Goal: Information Seeking & Learning: Learn about a topic

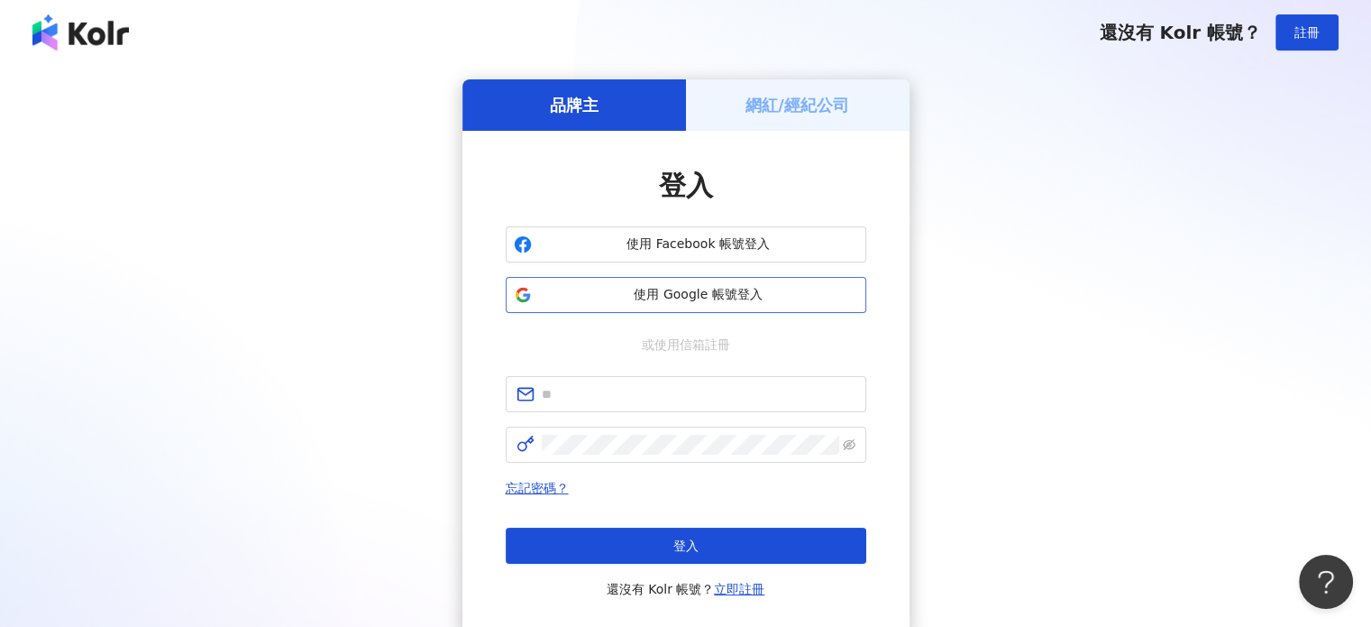
click at [723, 294] on span "使用 Google 帳號登入" at bounding box center [698, 295] width 319 height 18
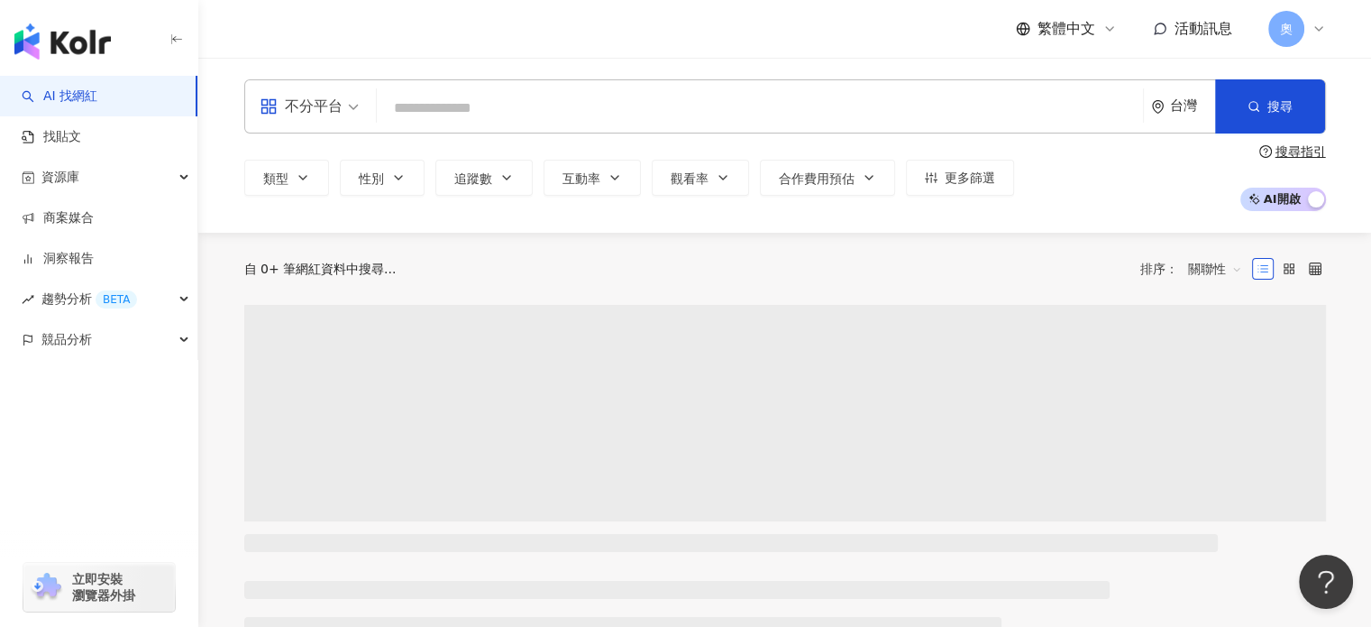
drag, startPoint x: 1042, startPoint y: 269, endPoint x: 1014, endPoint y: 270, distance: 28.9
click at [1042, 269] on div "自 0+ 筆網紅資料中搜尋... 排序： 關聯性" at bounding box center [785, 268] width 1082 height 29
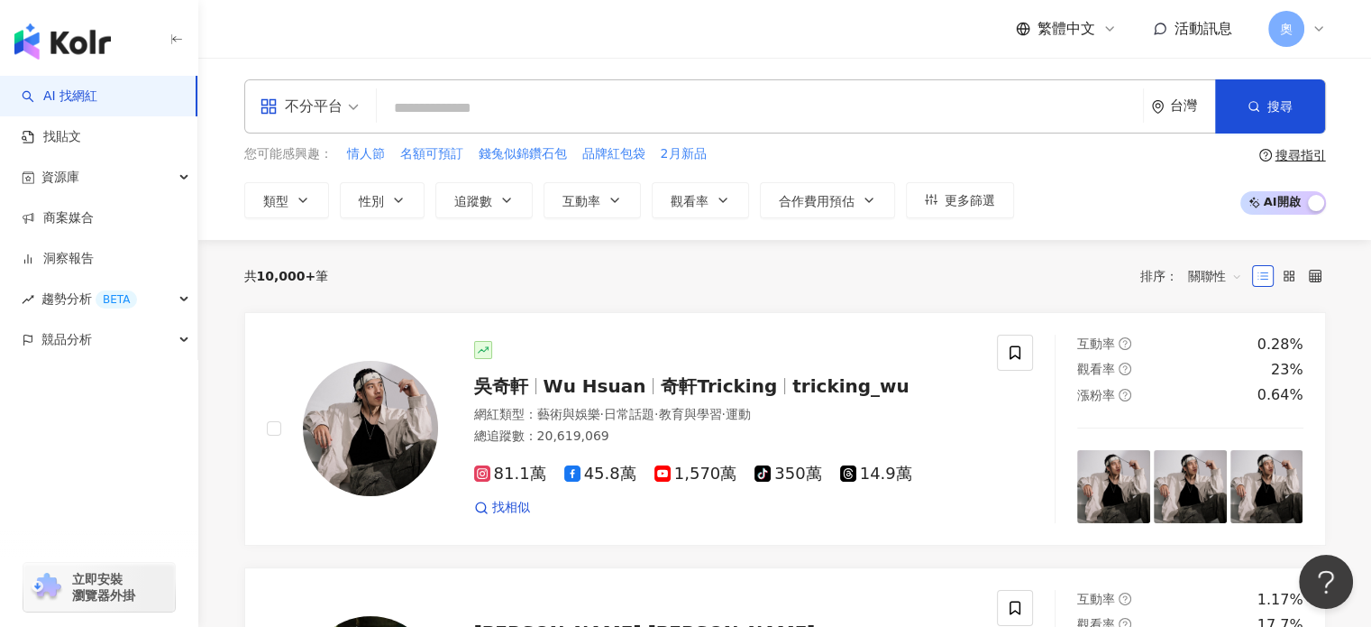
click at [310, 82] on input "search" at bounding box center [309, 94] width 99 height 29
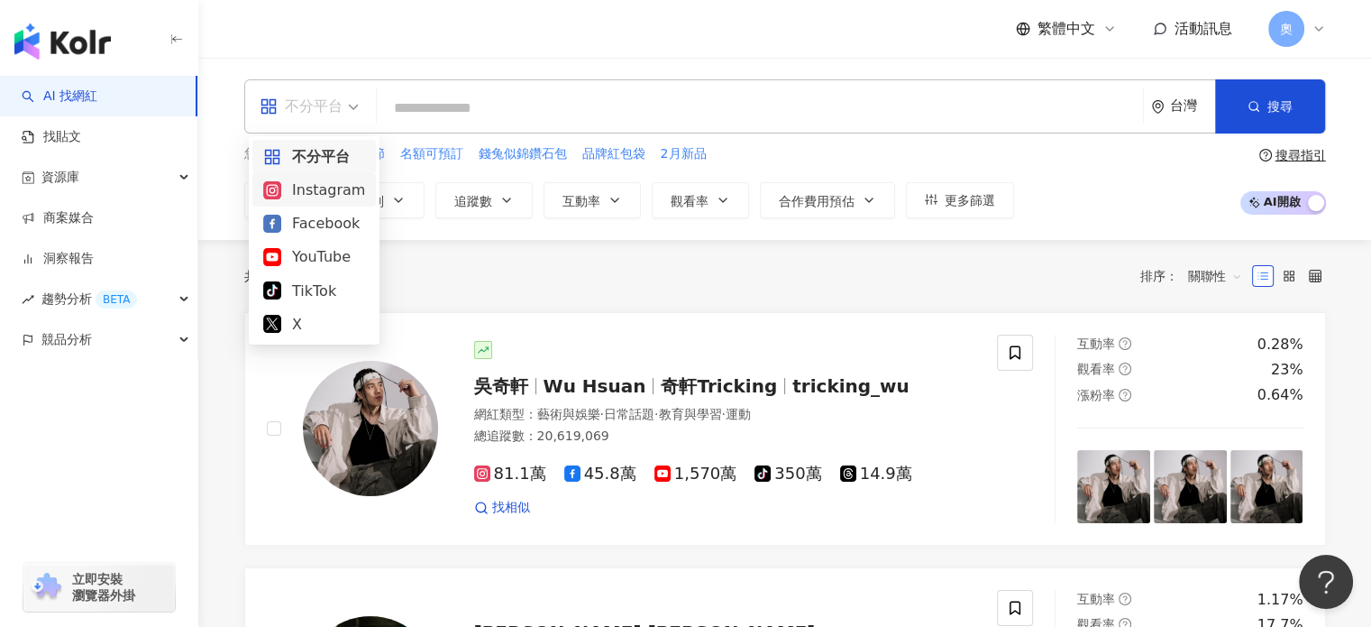
click at [321, 194] on div "Instagram" at bounding box center [314, 190] width 102 height 23
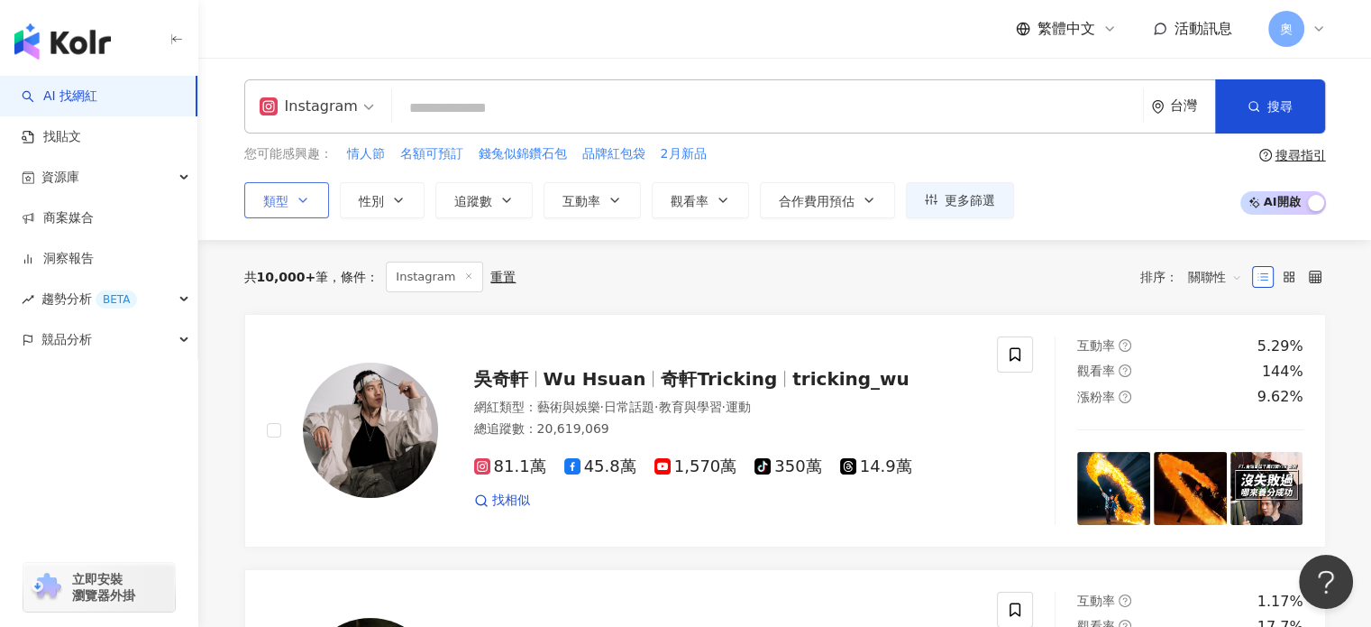
click at [296, 197] on icon "button" at bounding box center [303, 200] width 14 height 14
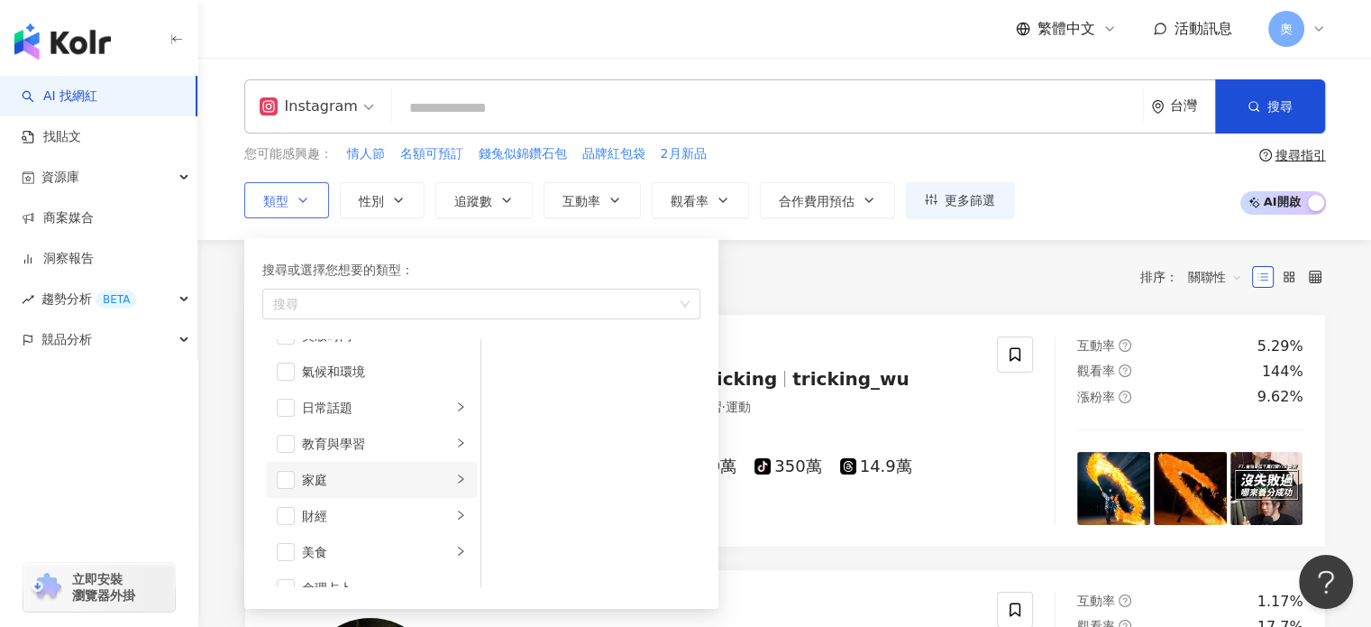
scroll to position [90, 0]
click at [369, 451] on div "家庭" at bounding box center [377, 451] width 150 height 20
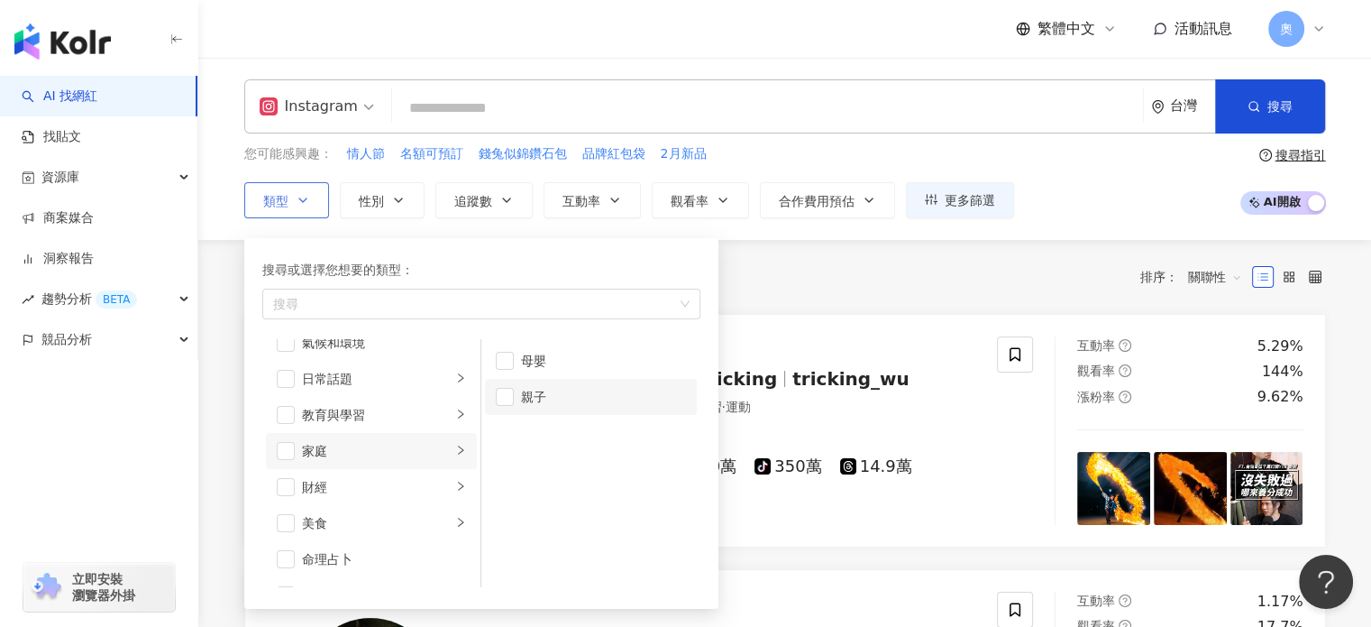
click at [545, 401] on div "親子" at bounding box center [603, 397] width 165 height 20
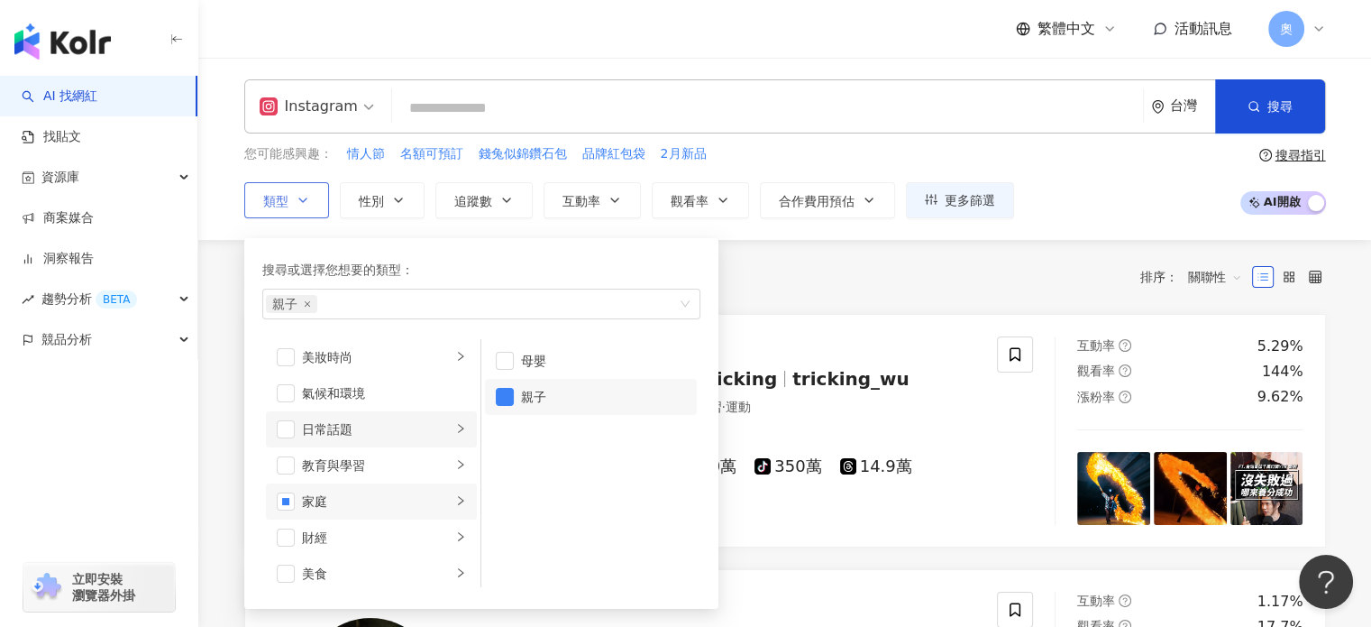
scroll to position [0, 0]
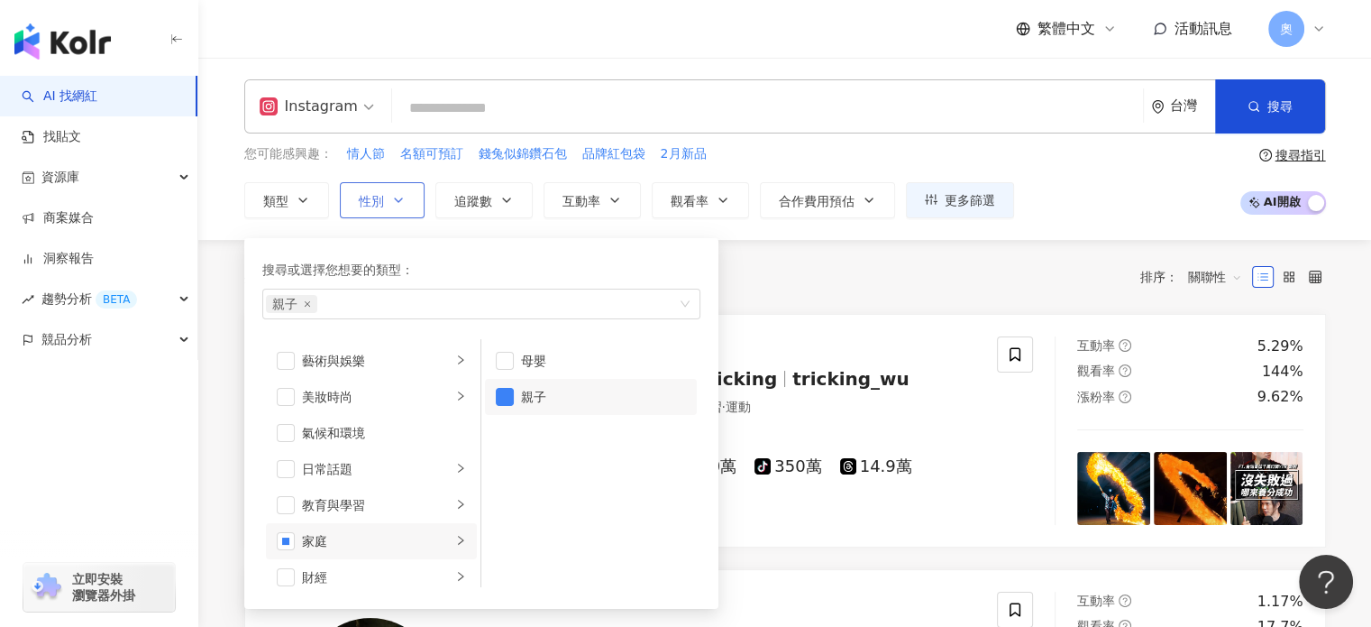
click at [379, 202] on span "性別" at bounding box center [371, 201] width 25 height 14
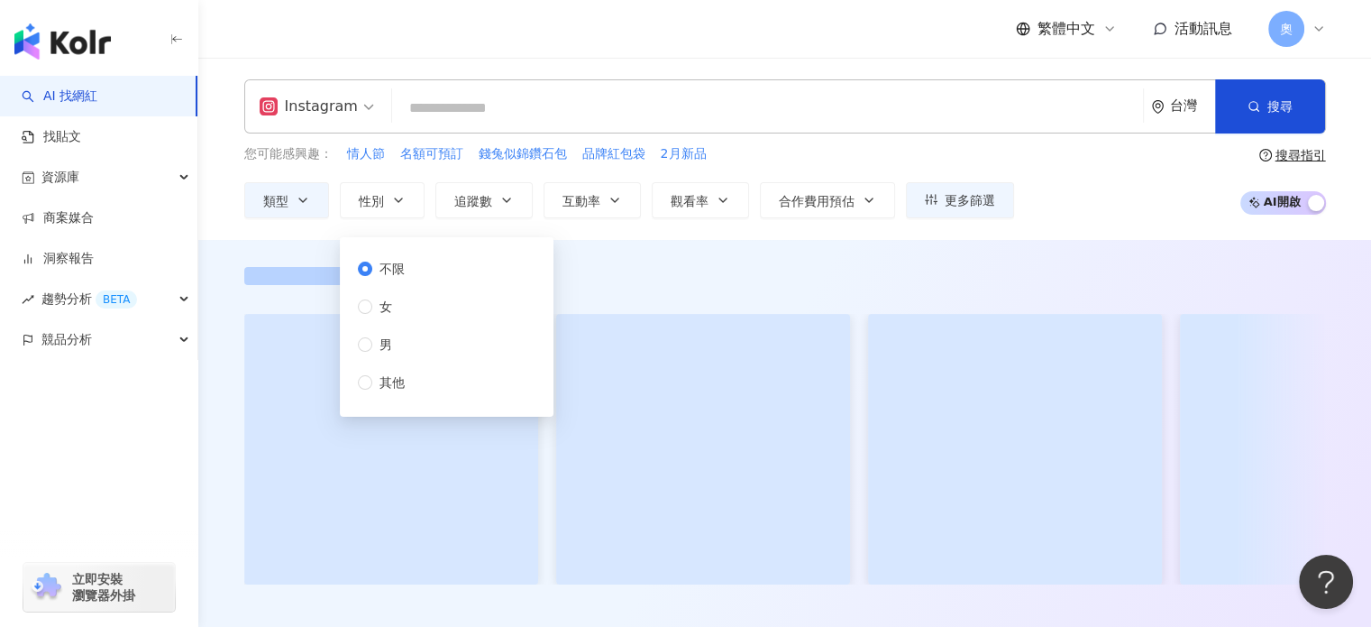
click at [411, 306] on div "不限 女 男 其他" at bounding box center [388, 325] width 61 height 133
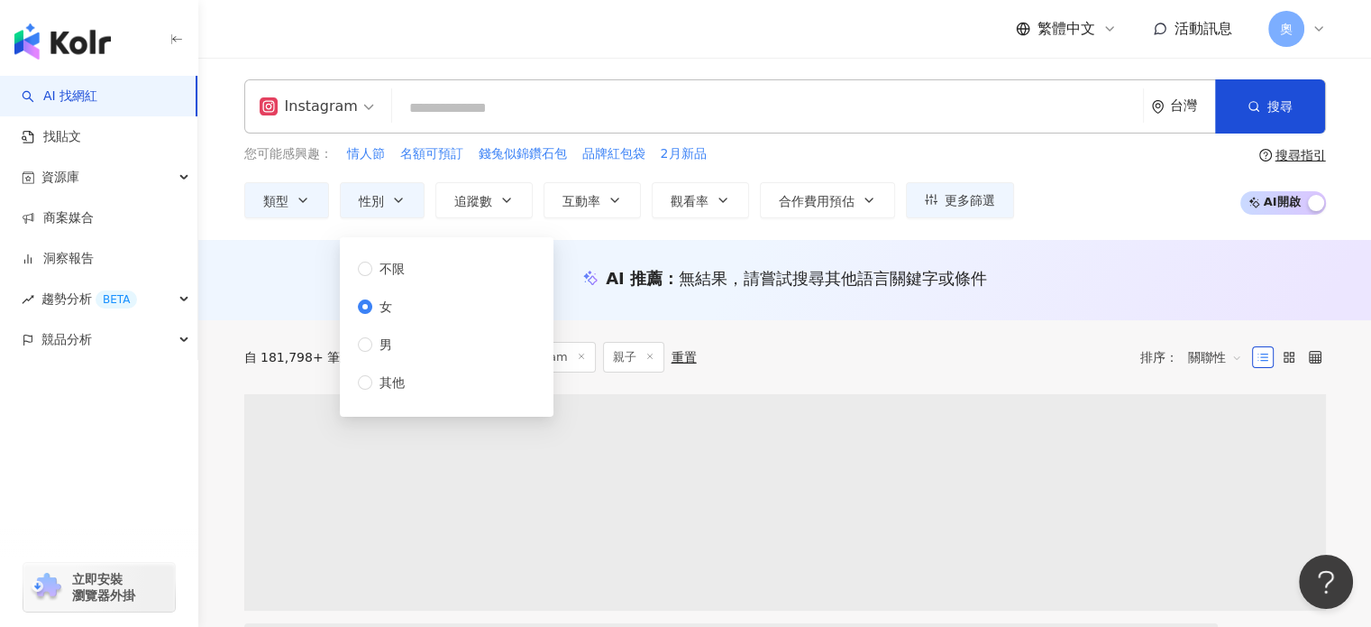
click at [368, 255] on div "不限 女 男 其他" at bounding box center [447, 327] width 192 height 158
click at [364, 279] on div "不限 女 男 其他" at bounding box center [388, 325] width 61 height 133
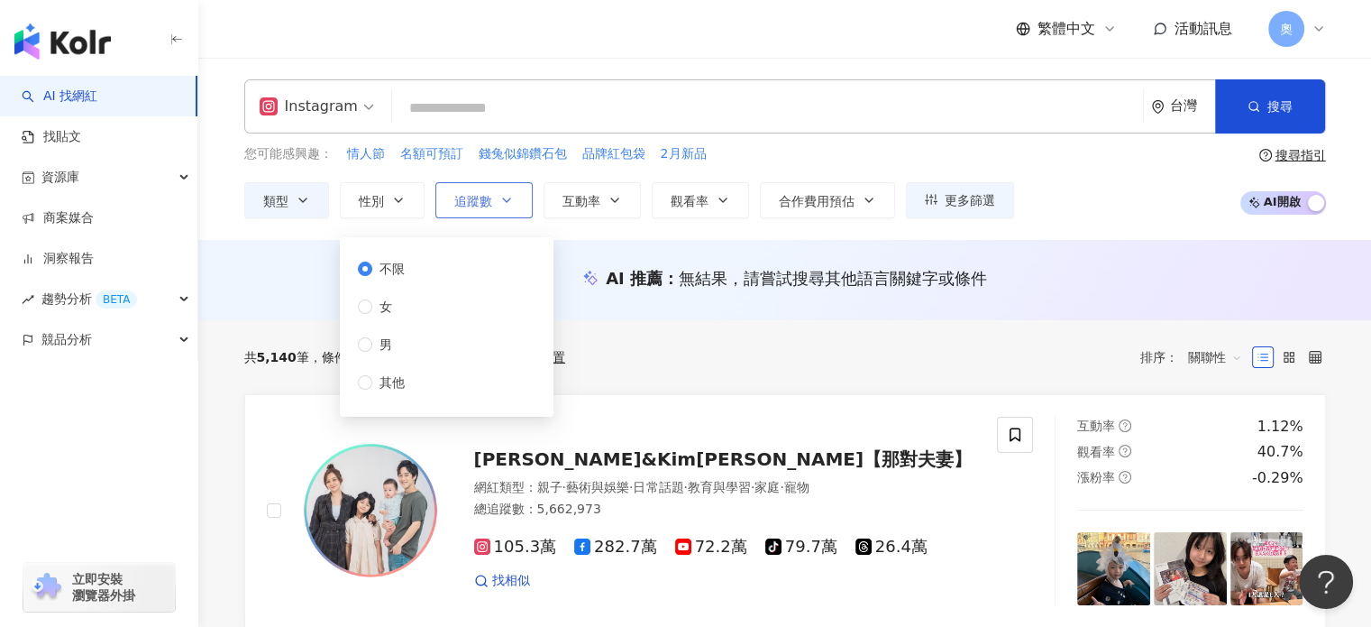
click at [479, 199] on span "追蹤數" at bounding box center [473, 201] width 38 height 14
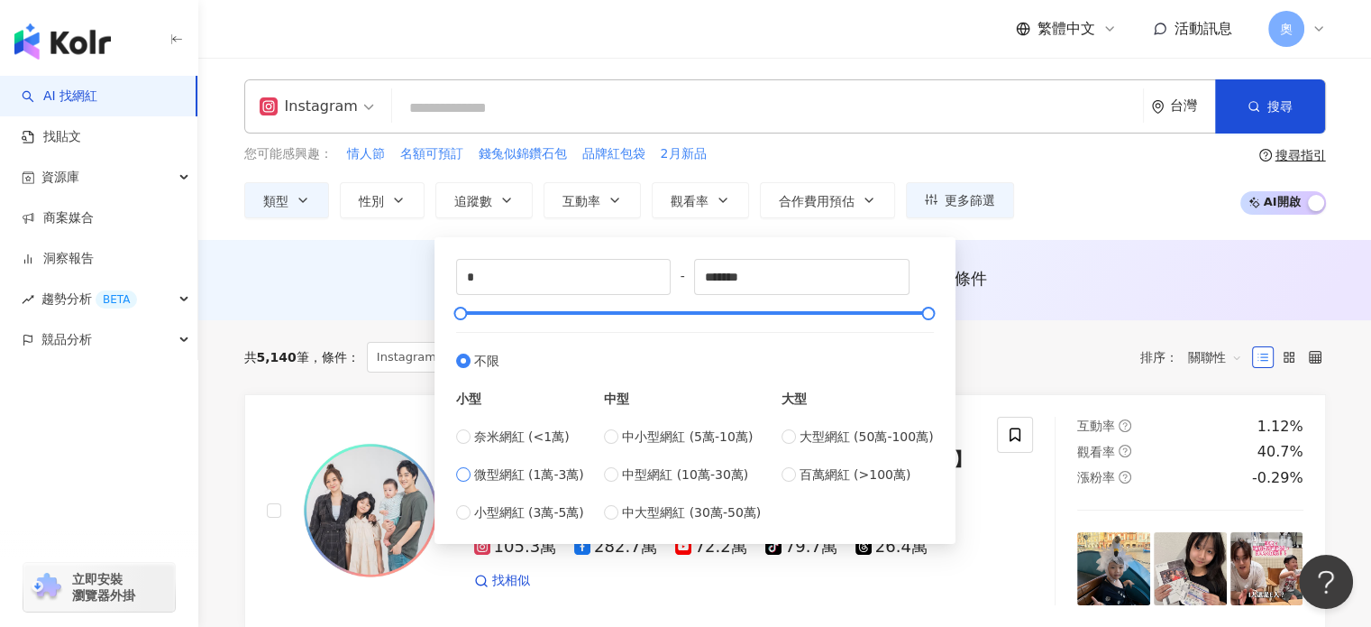
click at [513, 464] on span "微型網紅 (1萬-3萬)" at bounding box center [529, 474] width 110 height 20
type input "*****"
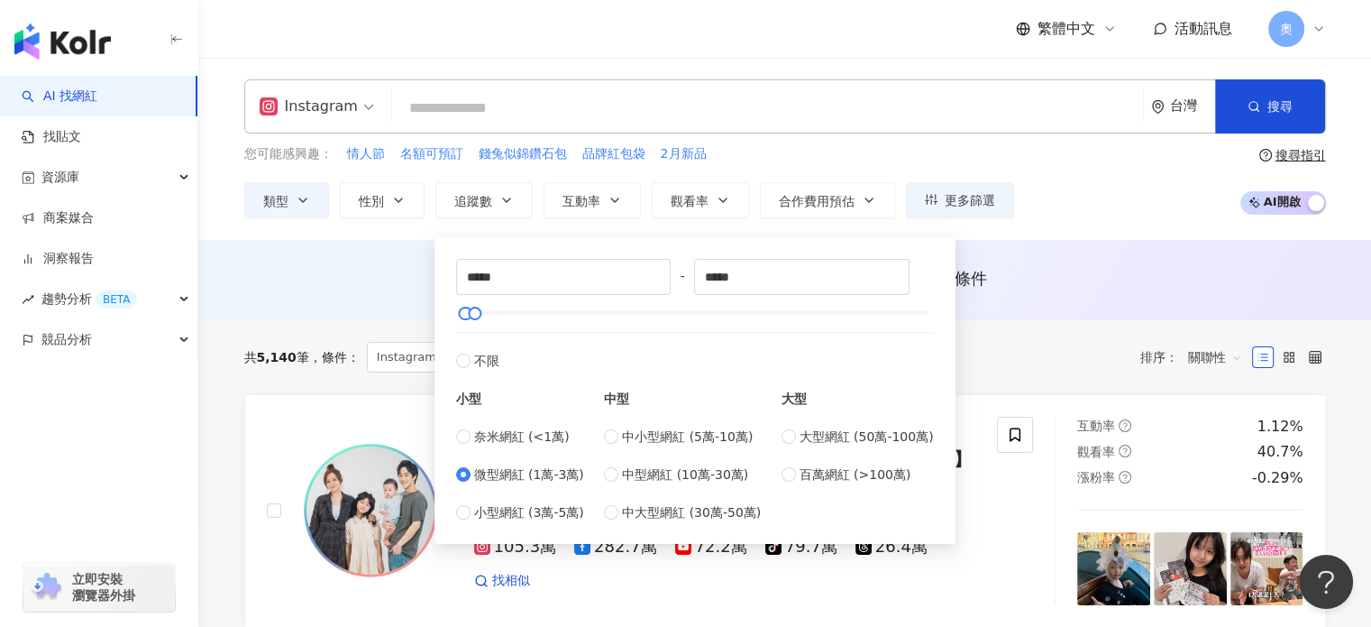
click at [992, 271] on div "AI 推薦 ： 無結果，請嘗試搜尋其他語言關鍵字或條件" at bounding box center [785, 278] width 1082 height 23
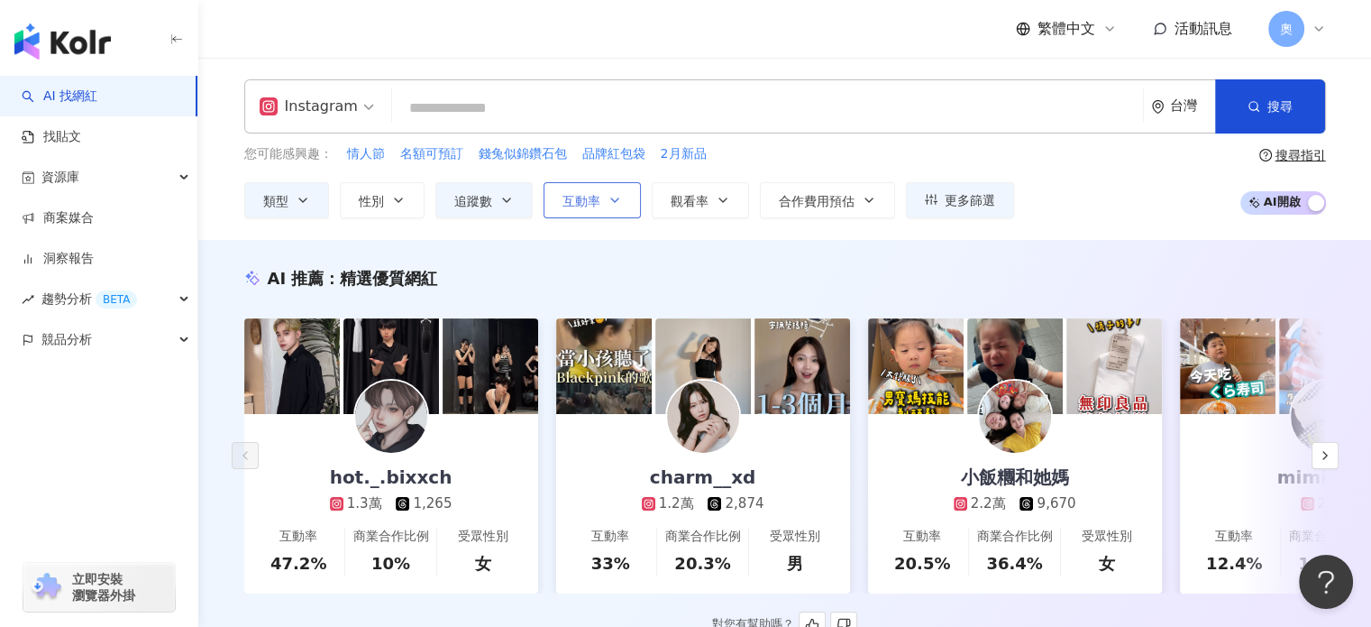
click at [588, 197] on span "互動率" at bounding box center [582, 201] width 38 height 14
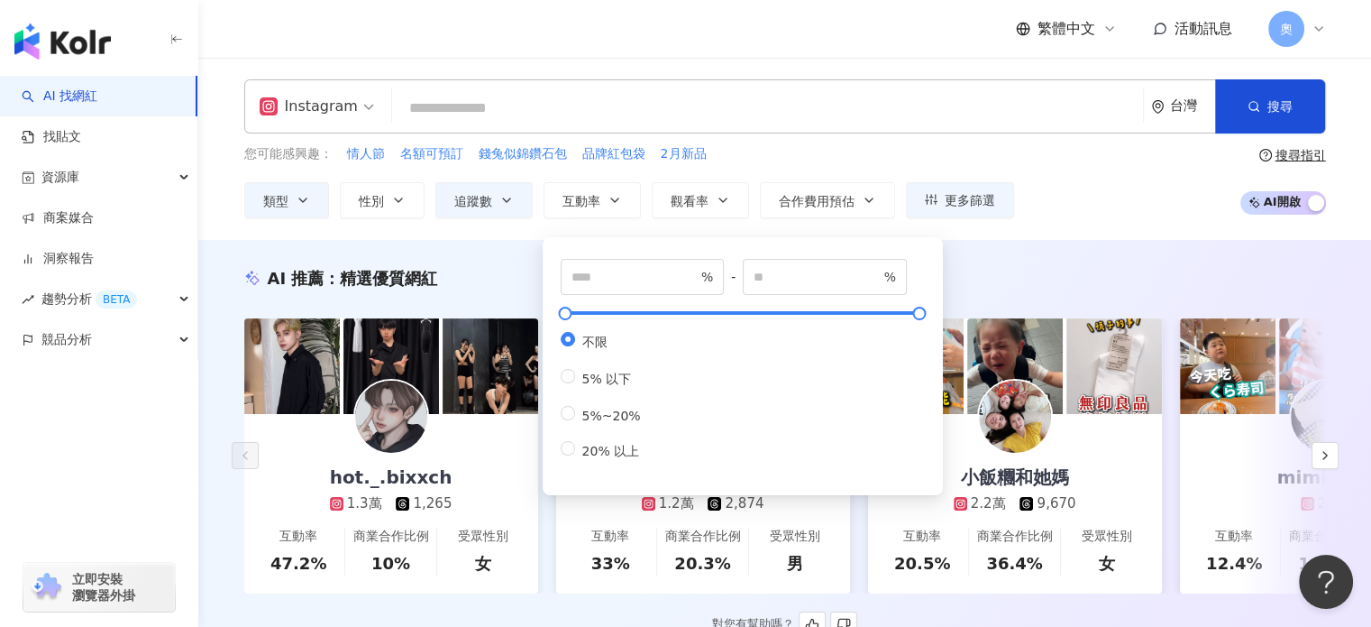
click at [640, 228] on div "% - % 不限 5% 以下 5%~20% 20% 以上" at bounding box center [743, 361] width 400 height 267
click at [697, 206] on span "觀看率" at bounding box center [690, 201] width 38 height 14
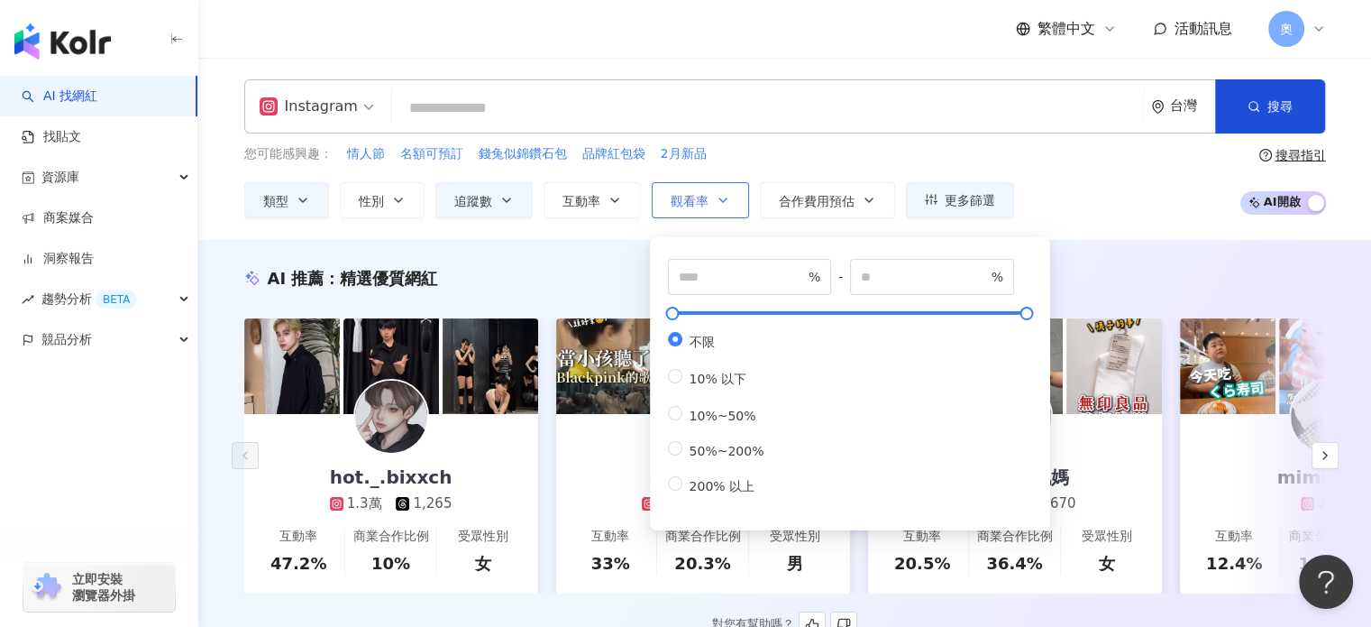
click at [729, 201] on button "觀看率" at bounding box center [700, 200] width 97 height 36
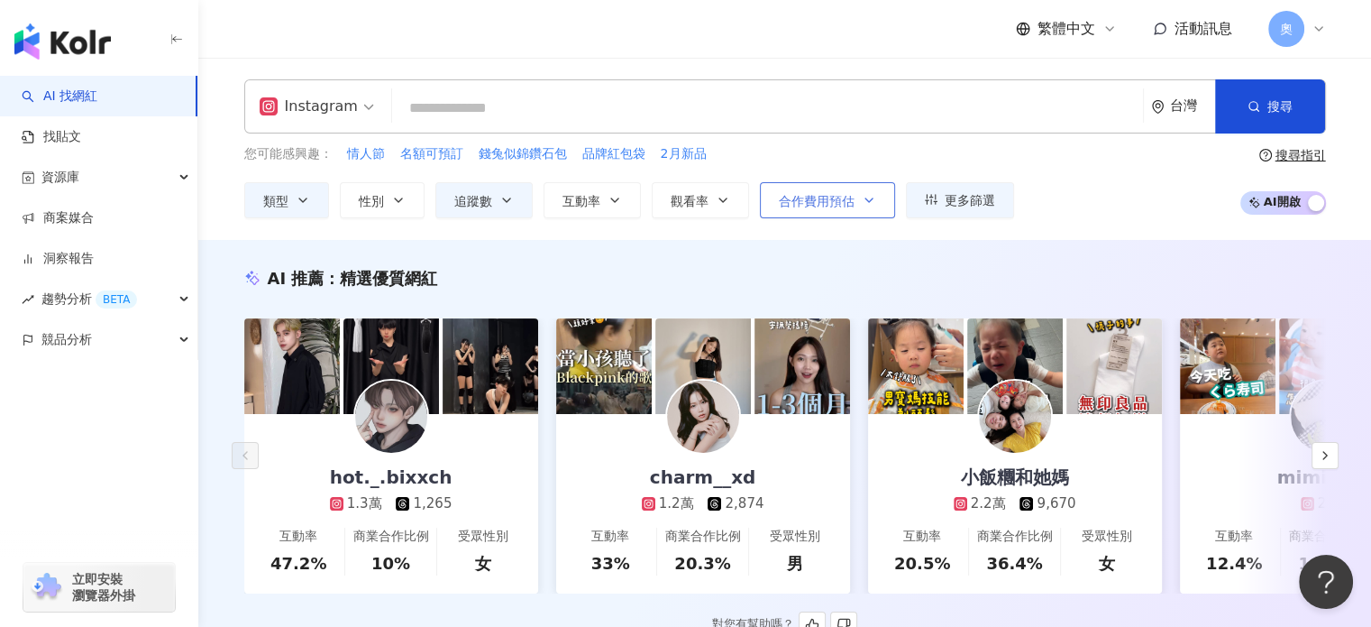
click at [793, 201] on span "合作費用預估" at bounding box center [817, 201] width 76 height 14
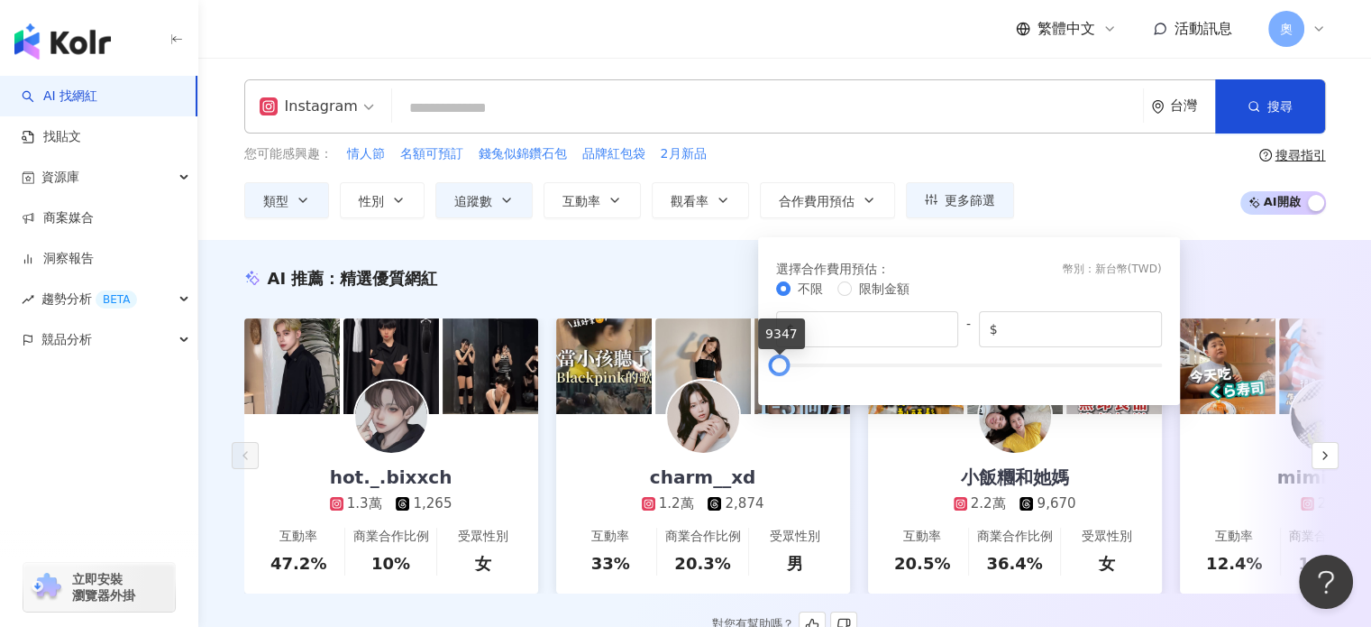
drag, startPoint x: 1159, startPoint y: 364, endPoint x: 776, endPoint y: 364, distance: 382.3
click at [776, 364] on div at bounding box center [780, 365] width 10 height 10
click at [1059, 327] on input "****" at bounding box center [1077, 329] width 150 height 20
click at [1014, 324] on input "****" at bounding box center [1077, 329] width 150 height 20
drag, startPoint x: 1025, startPoint y: 324, endPoint x: 913, endPoint y: 316, distance: 112.1
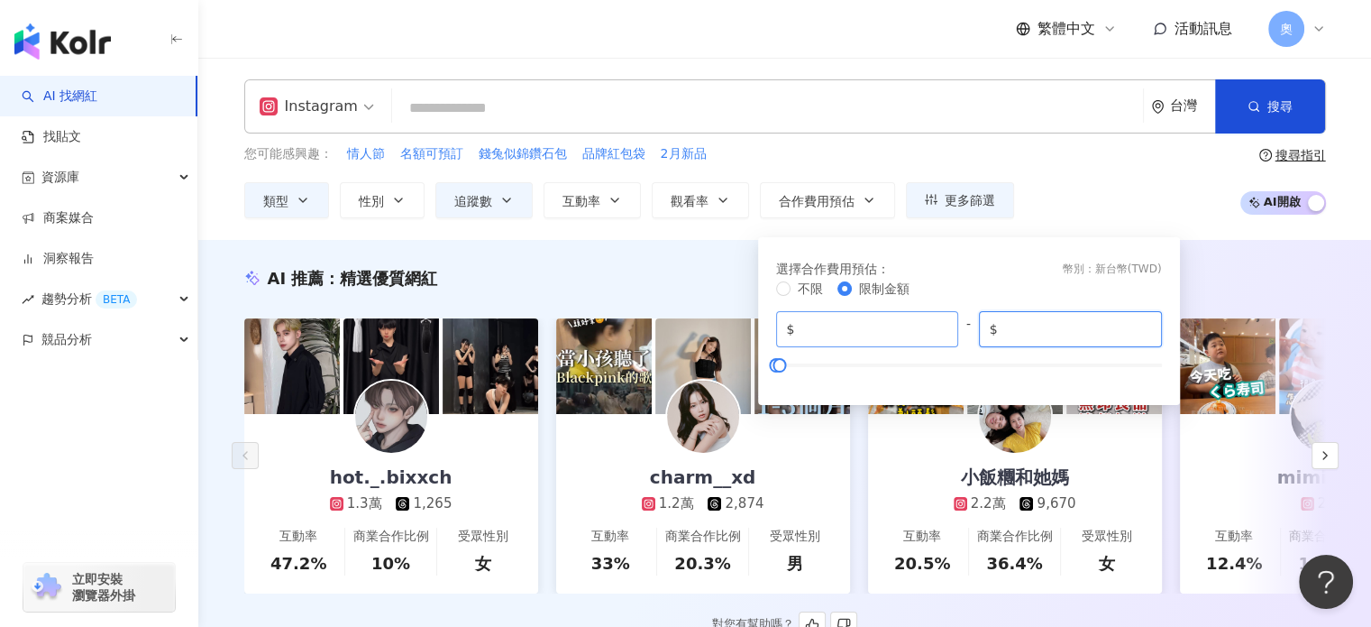
click at [913, 316] on div "$ * - $ ****" at bounding box center [969, 329] width 386 height 36
type input "****"
click at [1136, 197] on div "您可能感興趣： 情人節 名額可預訂 錢兔似錦鑽石包 品牌紅包袋 2月新品 類型 性別 追蹤數 互動率 觀看率 合作費用預估 更多篩選 不限 女 男 其他 **…" at bounding box center [785, 181] width 1082 height 74
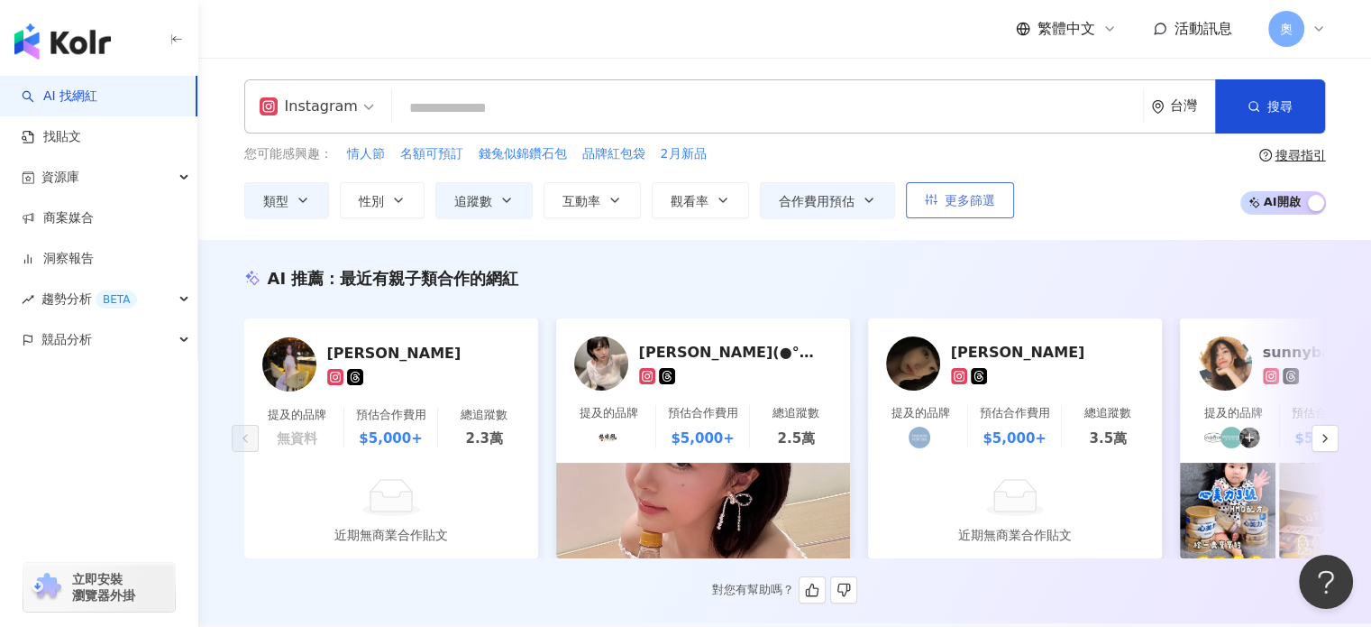
click at [948, 198] on span "更多篩選" at bounding box center [970, 200] width 50 height 14
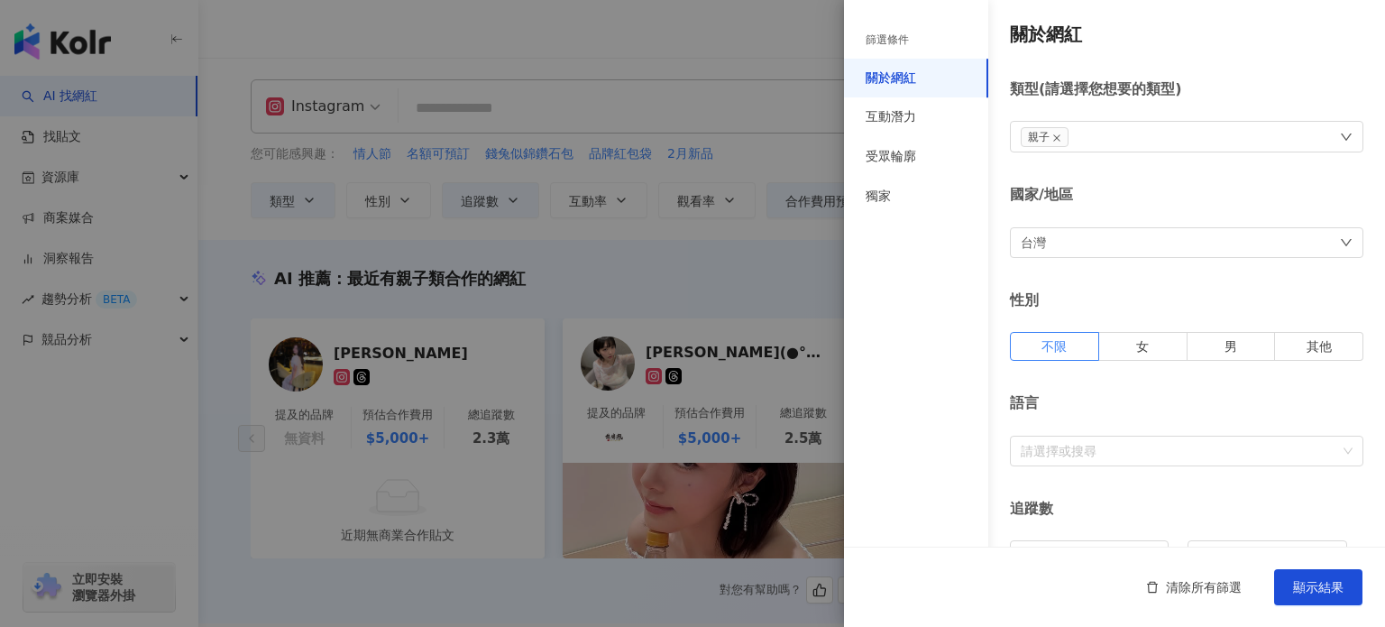
click at [1077, 234] on div "台灣" at bounding box center [1186, 242] width 353 height 31
click at [1082, 352] on div "台灣" at bounding box center [1180, 362] width 315 height 32
click at [1091, 368] on div "台灣" at bounding box center [1180, 362] width 315 height 32
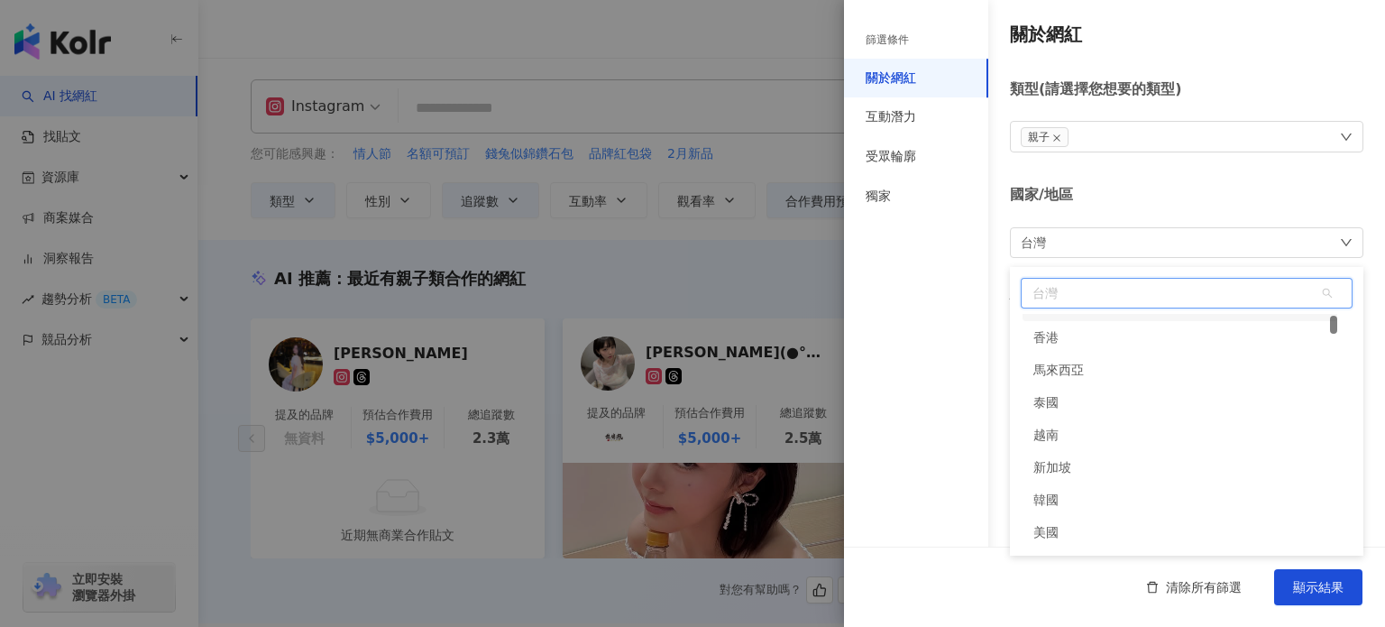
click at [963, 273] on div "篩選條件 關於網紅 互動潛力 受眾輪廓 獨家" at bounding box center [916, 324] width 144 height 605
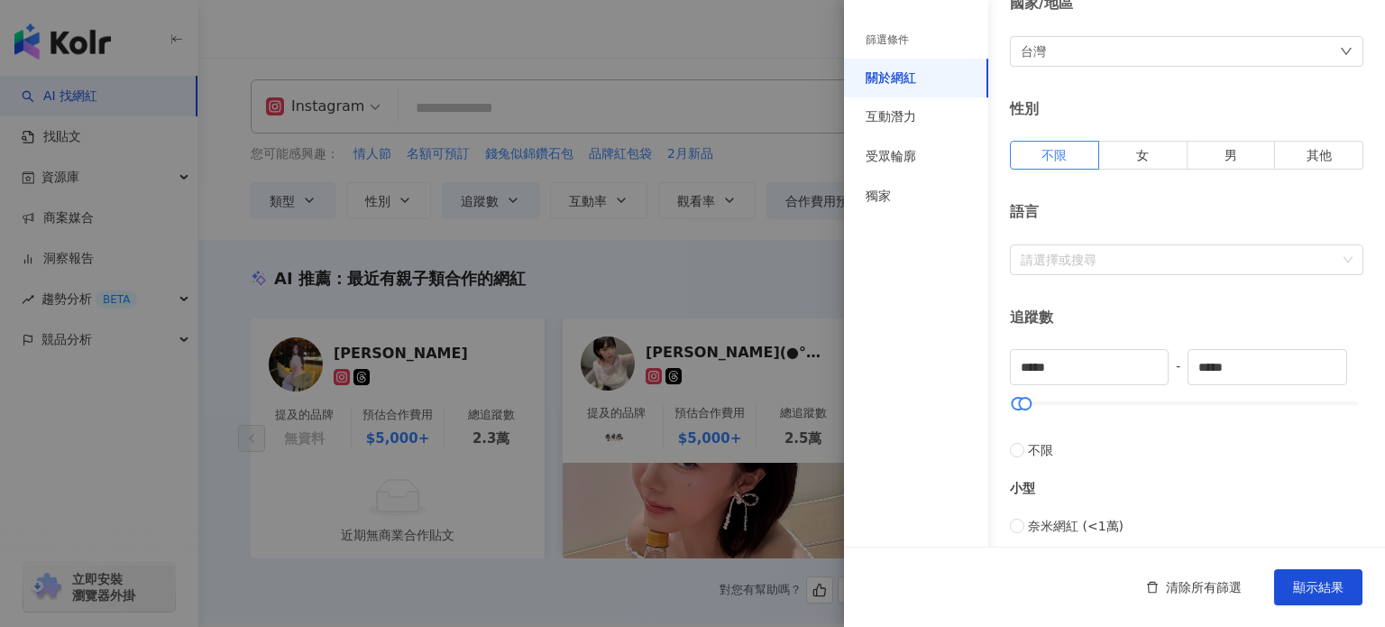
scroll to position [0, 0]
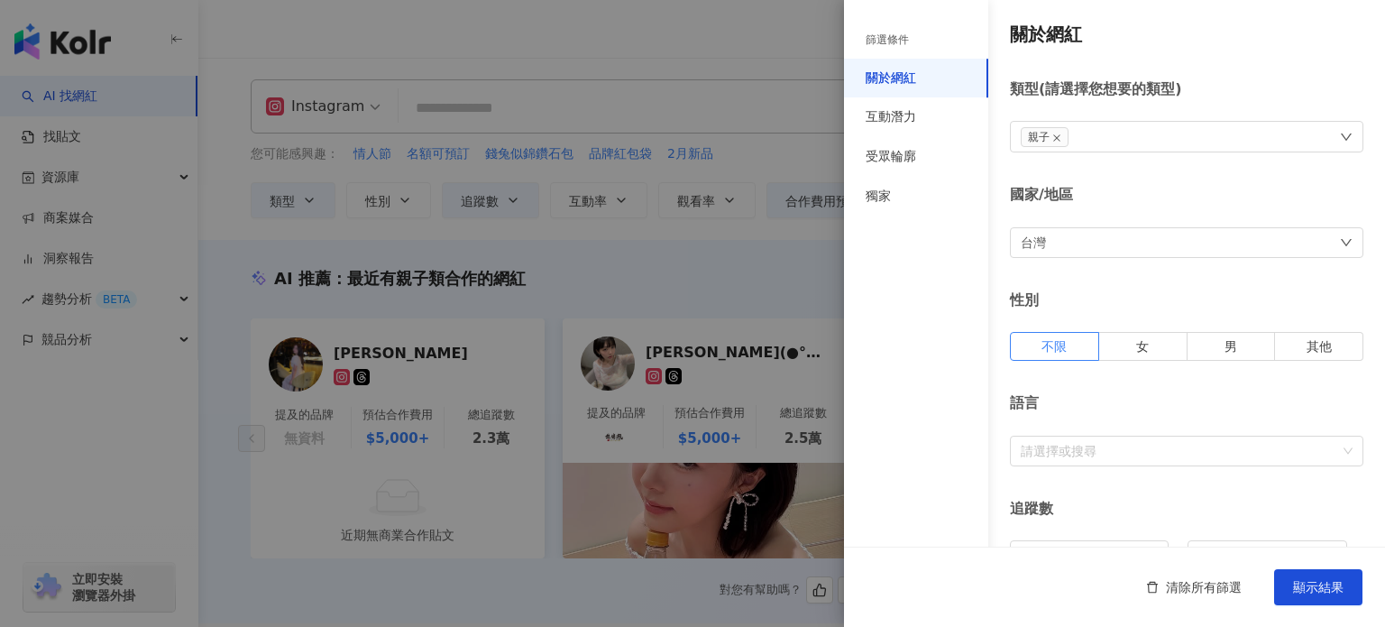
click at [1118, 251] on div "台灣" at bounding box center [1186, 242] width 353 height 31
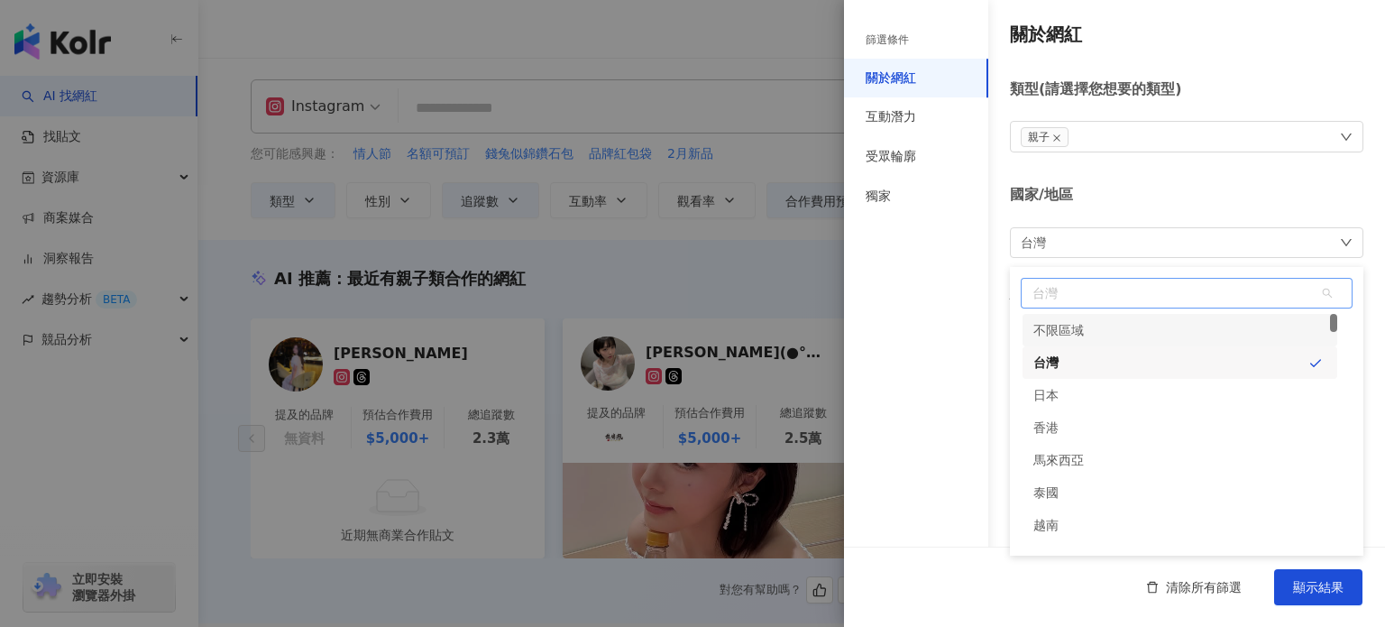
click at [1096, 298] on span "台灣" at bounding box center [1187, 293] width 330 height 29
click at [1088, 377] on div "台灣" at bounding box center [1180, 362] width 315 height 32
click at [1085, 356] on div "台灣" at bounding box center [1180, 362] width 315 height 32
click at [983, 355] on div "篩選條件 關於網紅 互動潛力 受眾輪廓 獨家" at bounding box center [916, 324] width 144 height 605
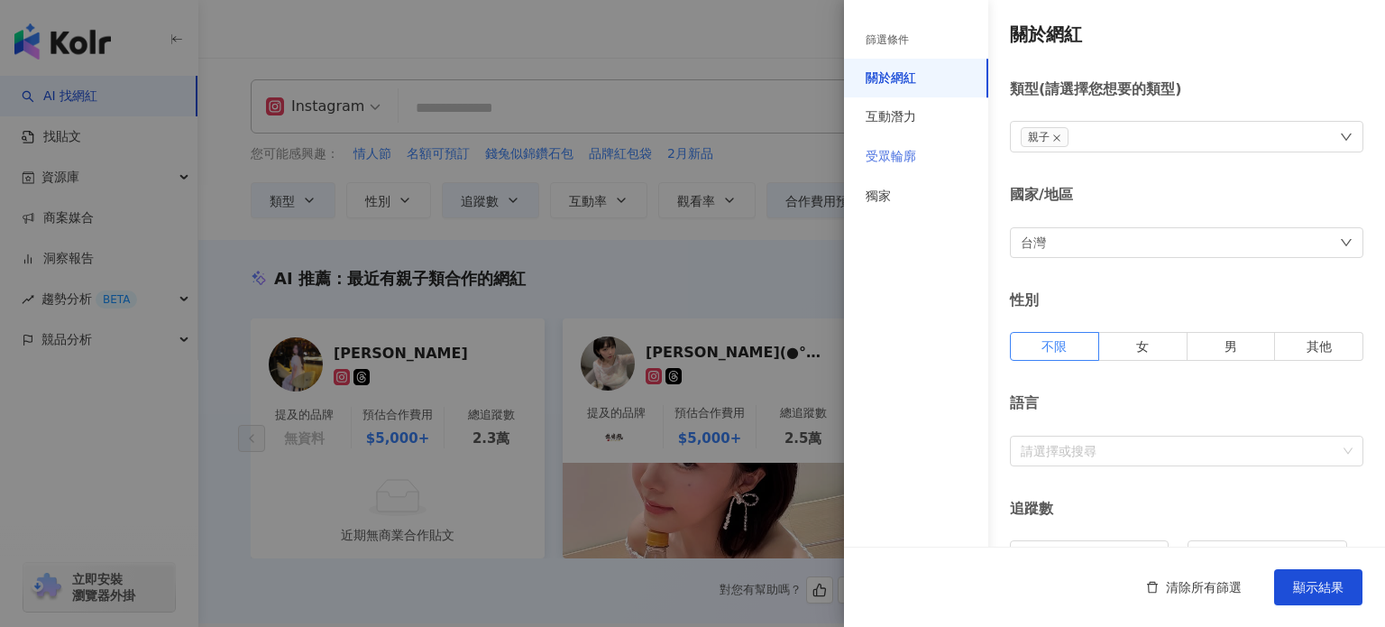
click at [920, 170] on div "受眾輪廓" at bounding box center [916, 157] width 144 height 40
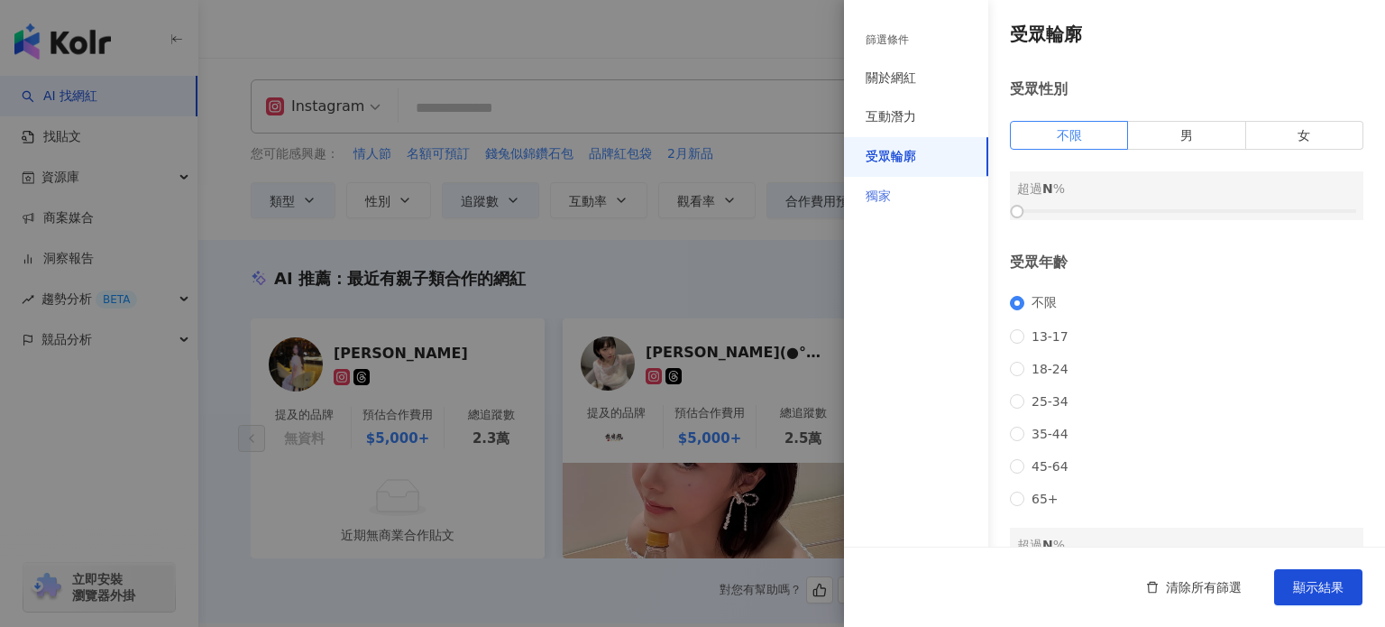
click at [898, 194] on div "獨家" at bounding box center [916, 197] width 144 height 40
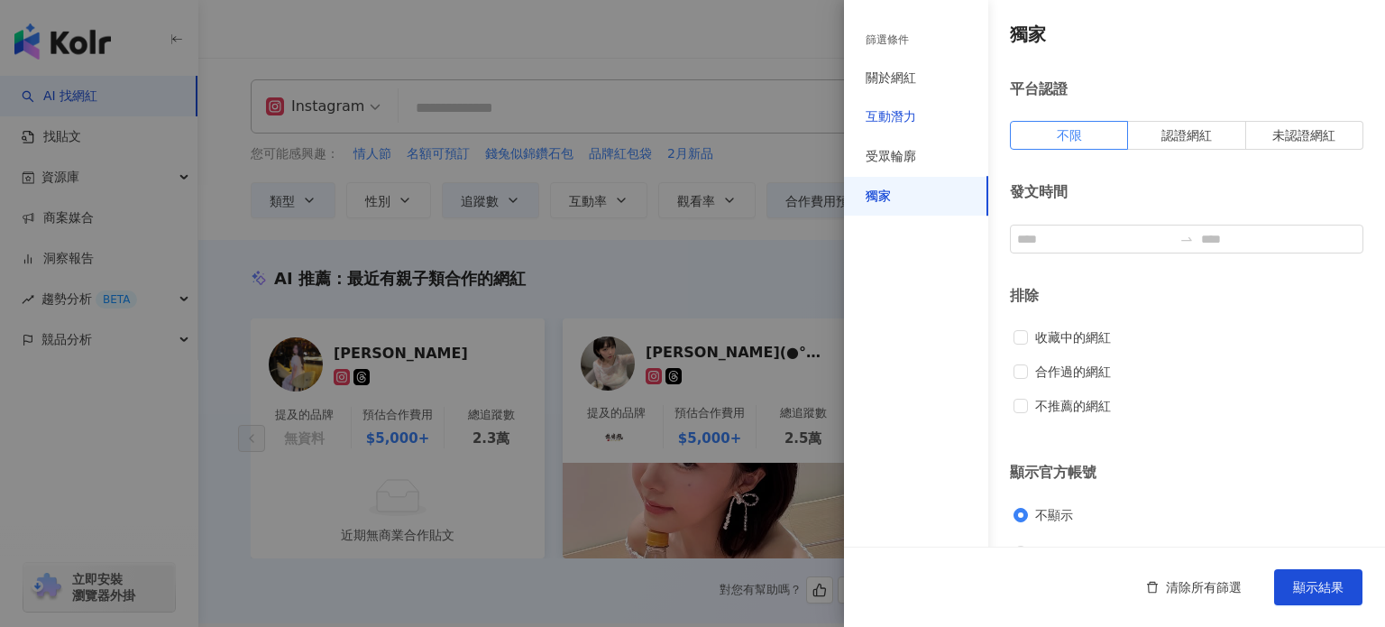
click at [908, 108] on div "互動潛力" at bounding box center [891, 117] width 50 height 18
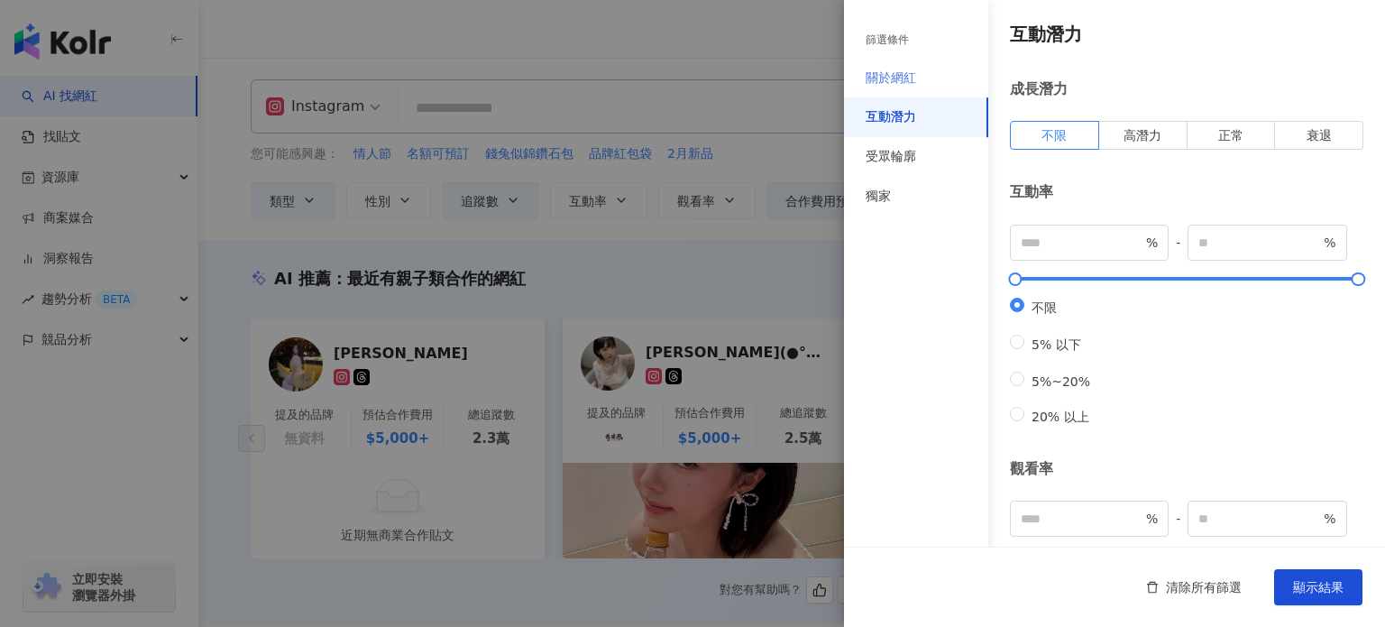
click at [918, 78] on div "關於網紅" at bounding box center [916, 79] width 144 height 40
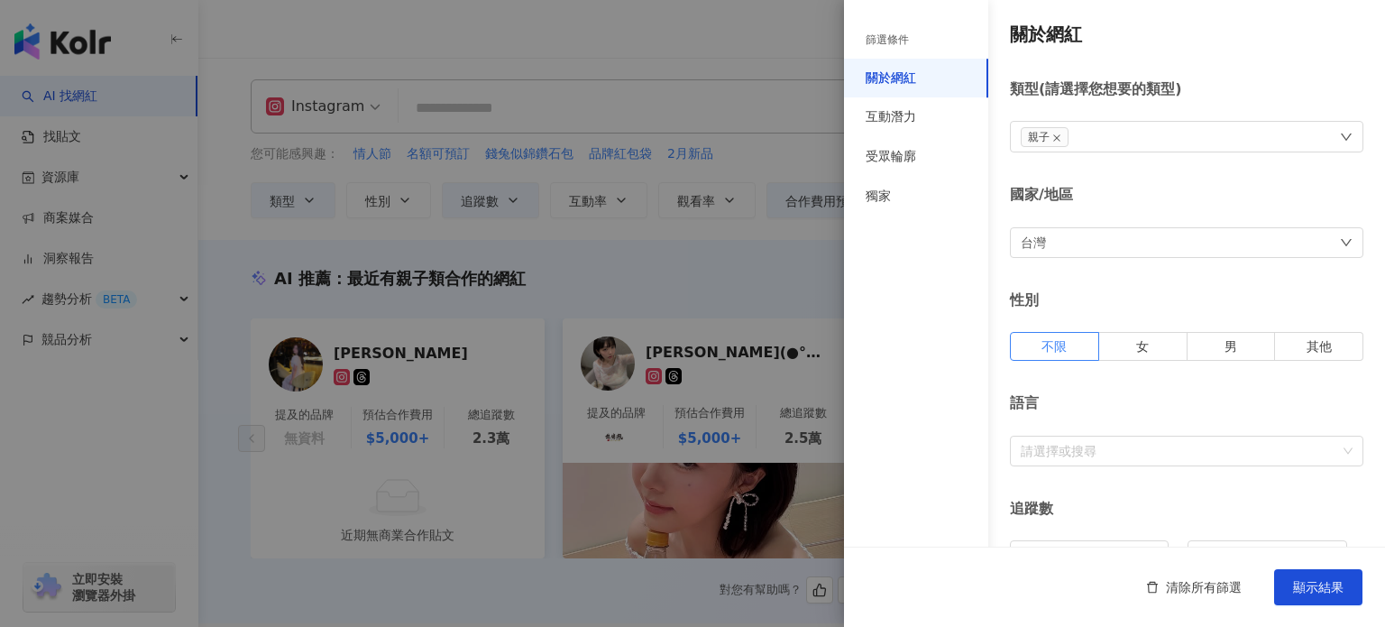
click at [890, 62] on div "關於網紅" at bounding box center [916, 79] width 144 height 40
click at [896, 51] on div "篩選條件" at bounding box center [916, 40] width 144 height 37
click at [438, 374] on div at bounding box center [692, 313] width 1385 height 627
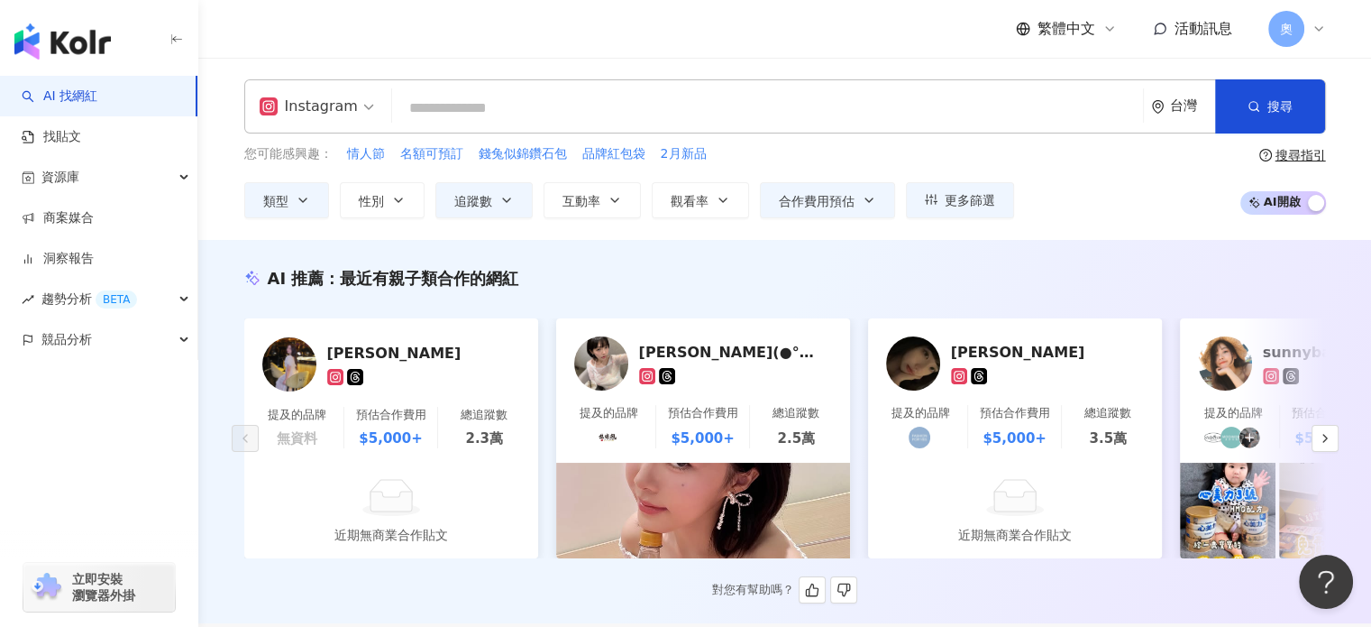
click at [446, 101] on input "search" at bounding box center [767, 108] width 737 height 34
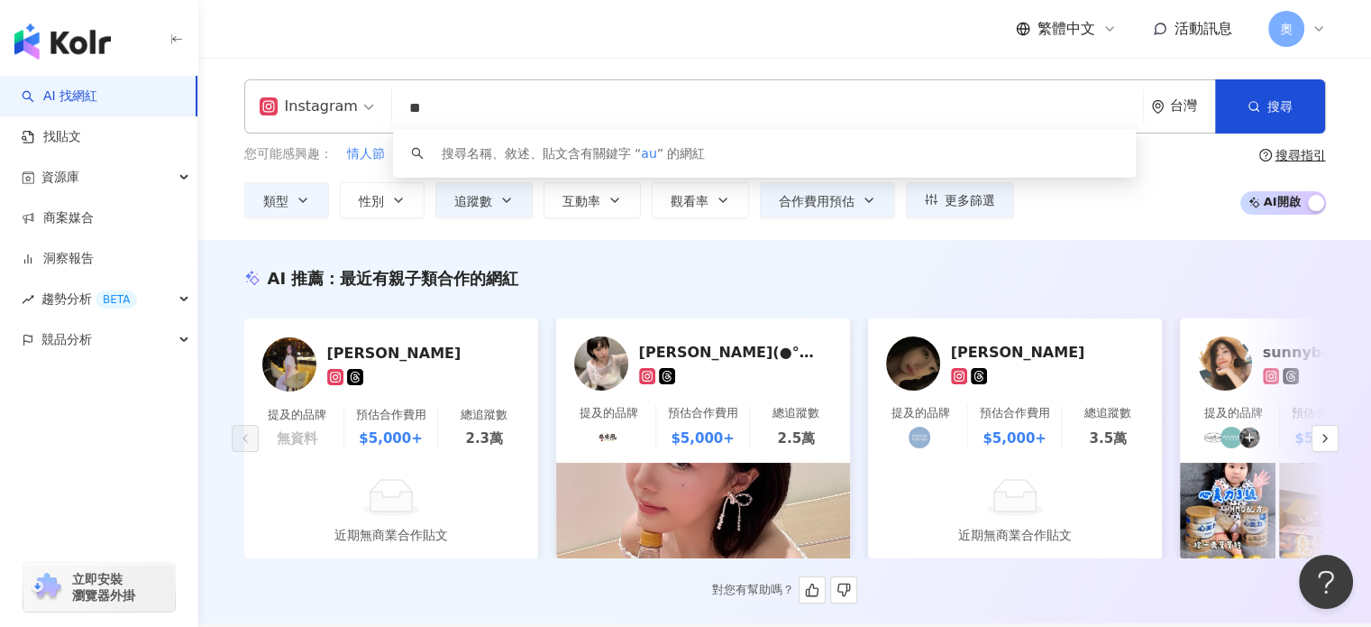
type input "*"
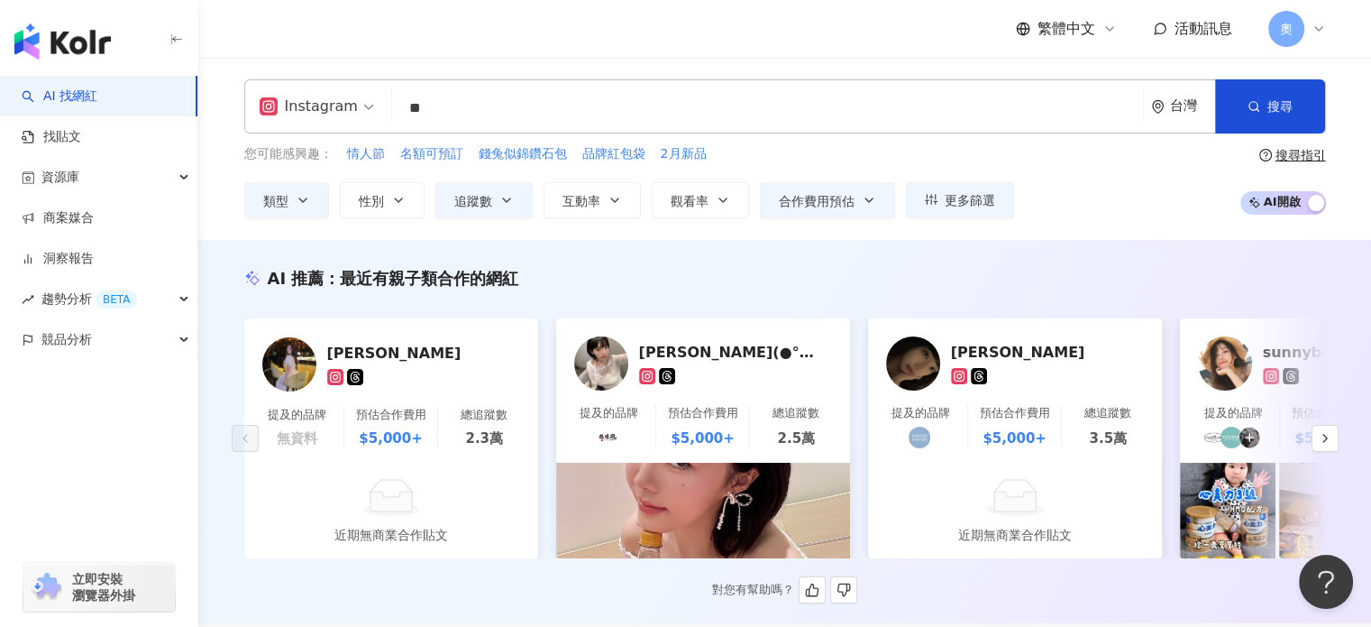
type input "**"
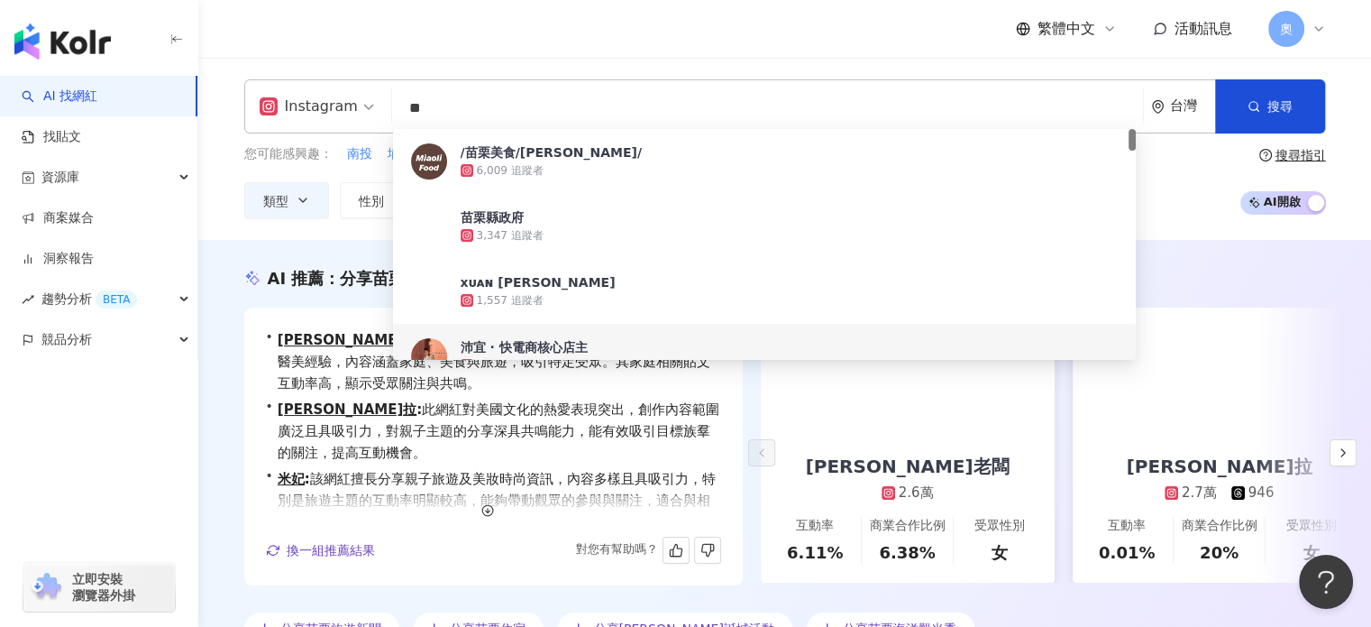
drag, startPoint x: 736, startPoint y: 583, endPoint x: 734, endPoint y: 568, distance: 15.4
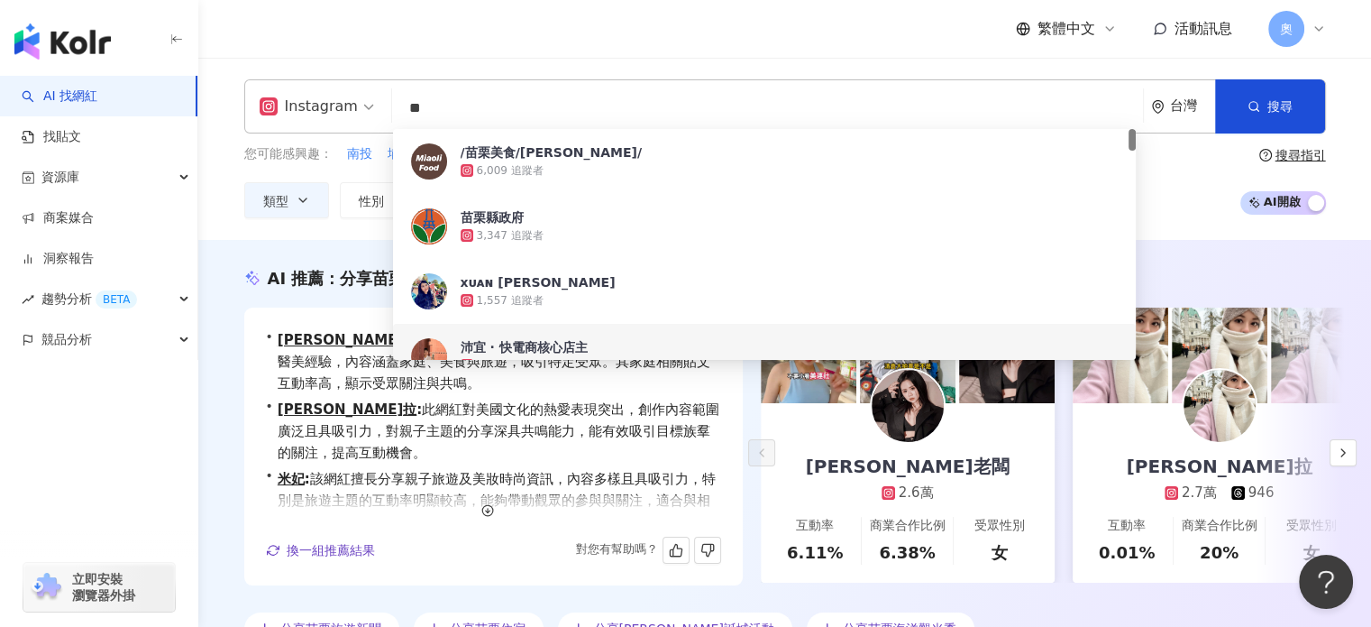
click at [736, 583] on div "• 莎老闆 : 該網紅熱愛苗栗及美國生活，並分享韓國化妝和醫美經驗，內容涵蓋家庭、美食與旅遊，吸引特定受眾。其家庭相關貼文互動率高，顯示受眾關注與共鳴。 • …" at bounding box center [493, 446] width 499 height 278
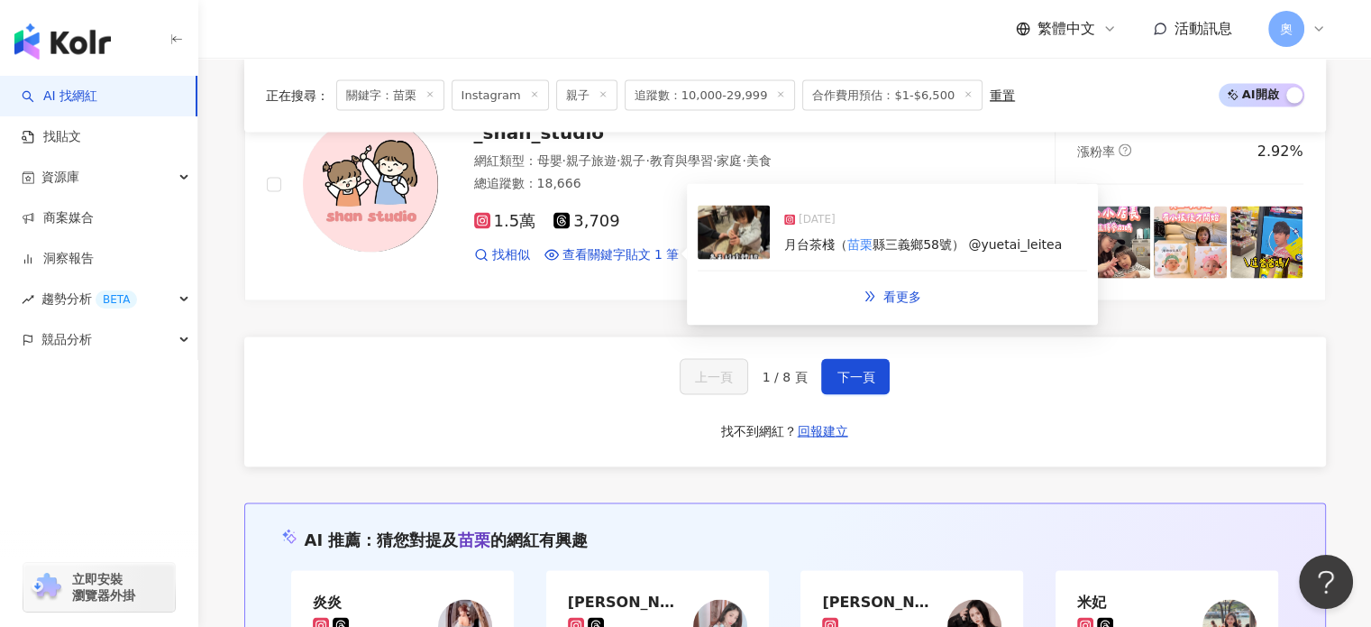
scroll to position [3517, 0]
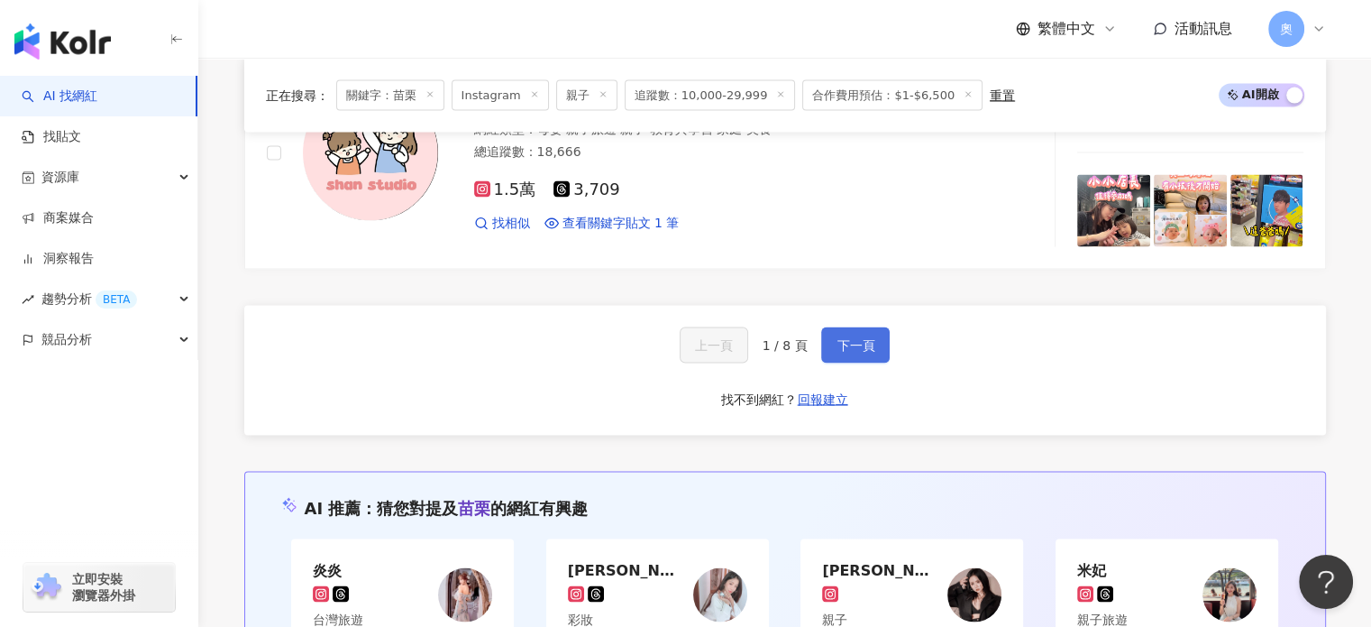
click at [846, 338] on span "下一頁" at bounding box center [856, 345] width 38 height 14
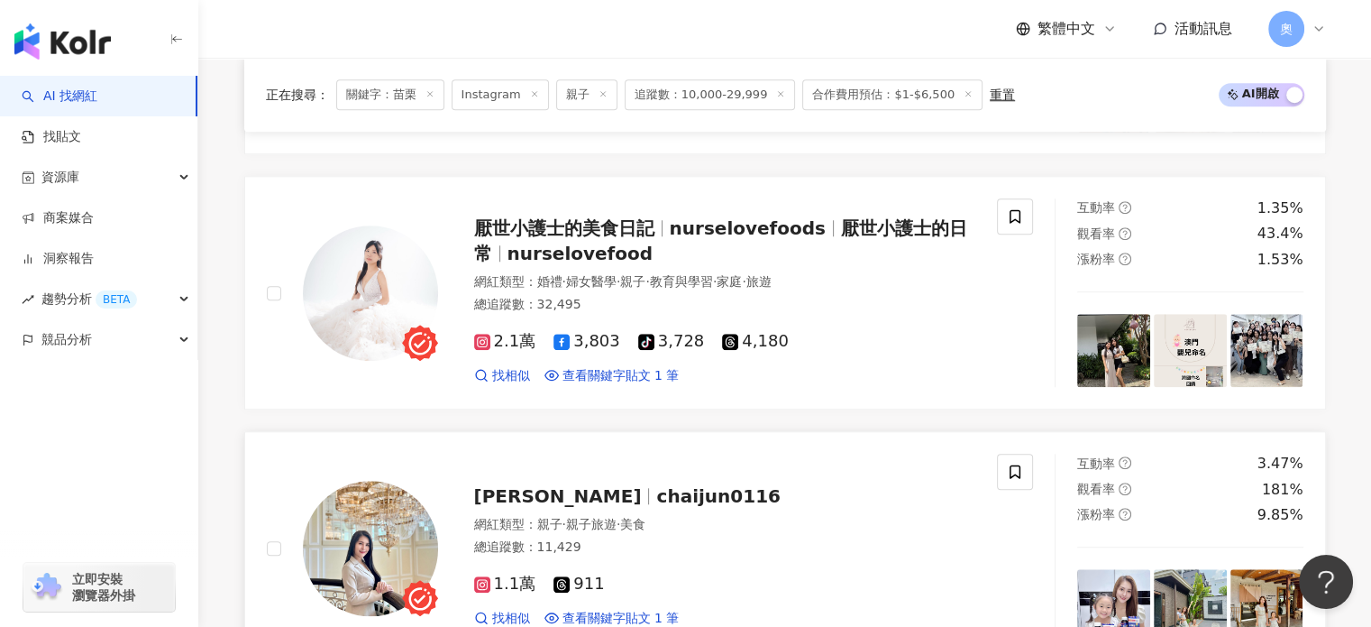
scroll to position [1894, 0]
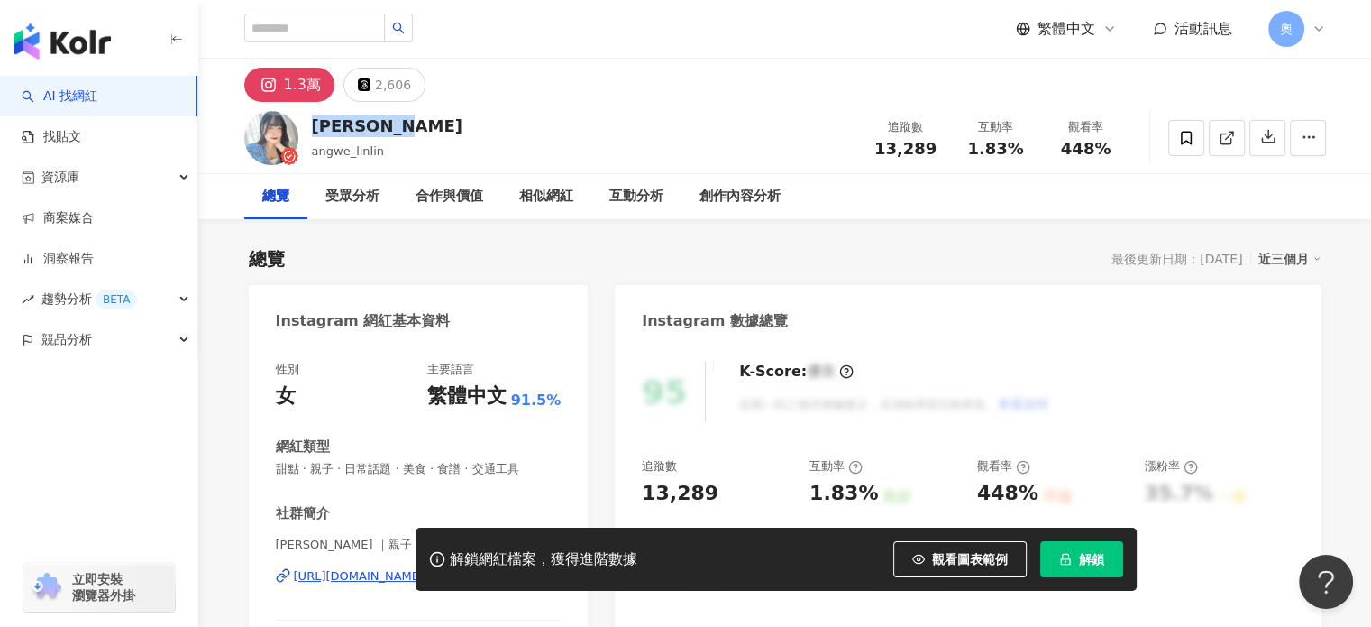
drag, startPoint x: 417, startPoint y: 129, endPoint x: 307, endPoint y: 126, distance: 110.9
click at [307, 126] on div "Angwe Lin angwe_linlin 追蹤數 13,289 互動率 1.83% 觀看率 448%" at bounding box center [785, 137] width 1154 height 71
copy div "Angwe Lin"
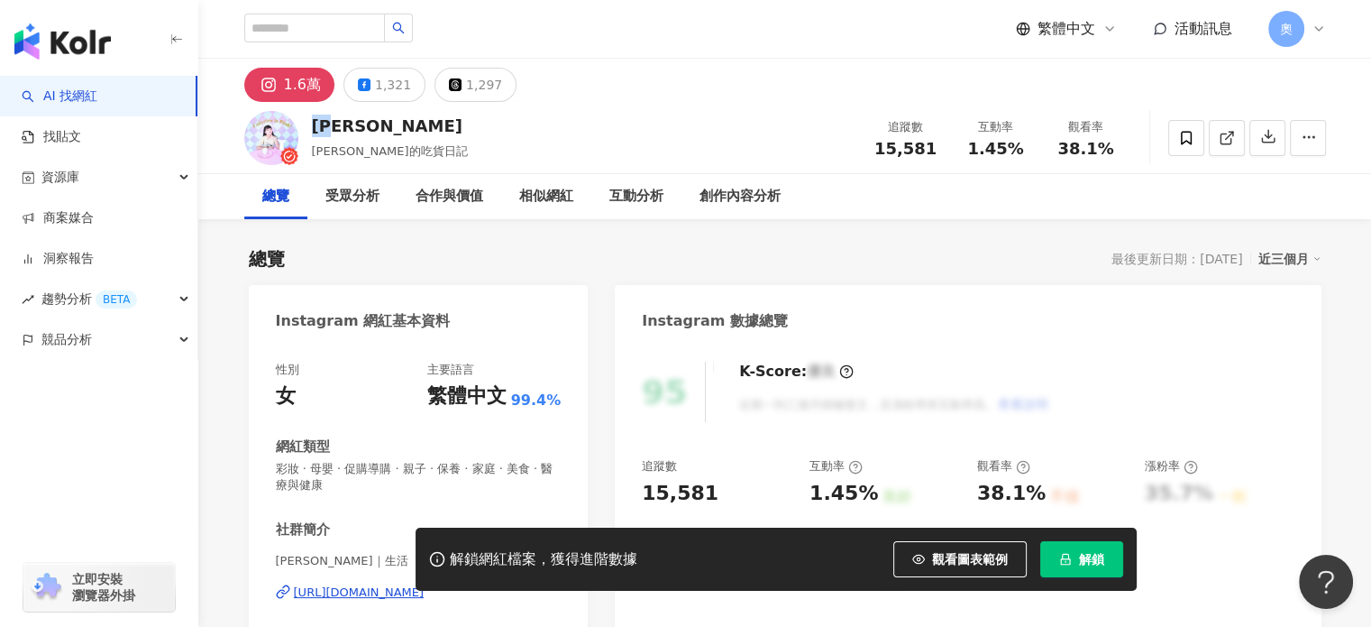
click at [317, 125] on div "嘉婧" at bounding box center [390, 126] width 156 height 23
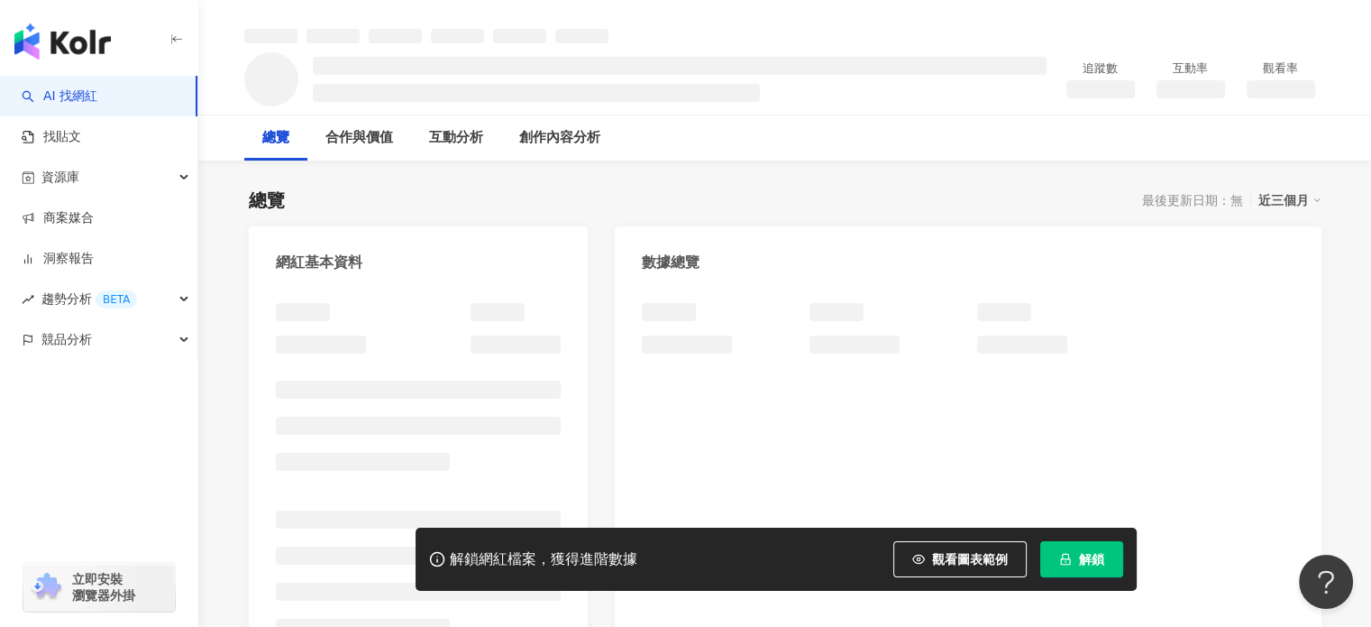
scroll to position [90, 0]
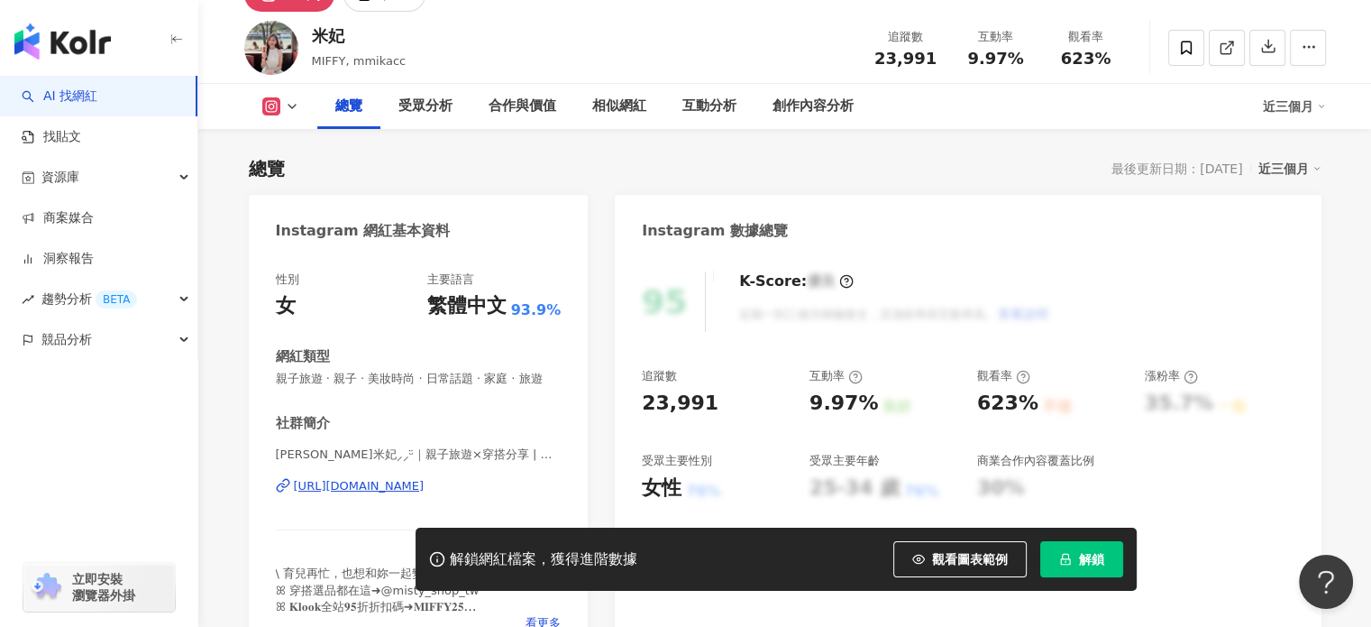
drag, startPoint x: 338, startPoint y: 426, endPoint x: 863, endPoint y: 0, distance: 675.7
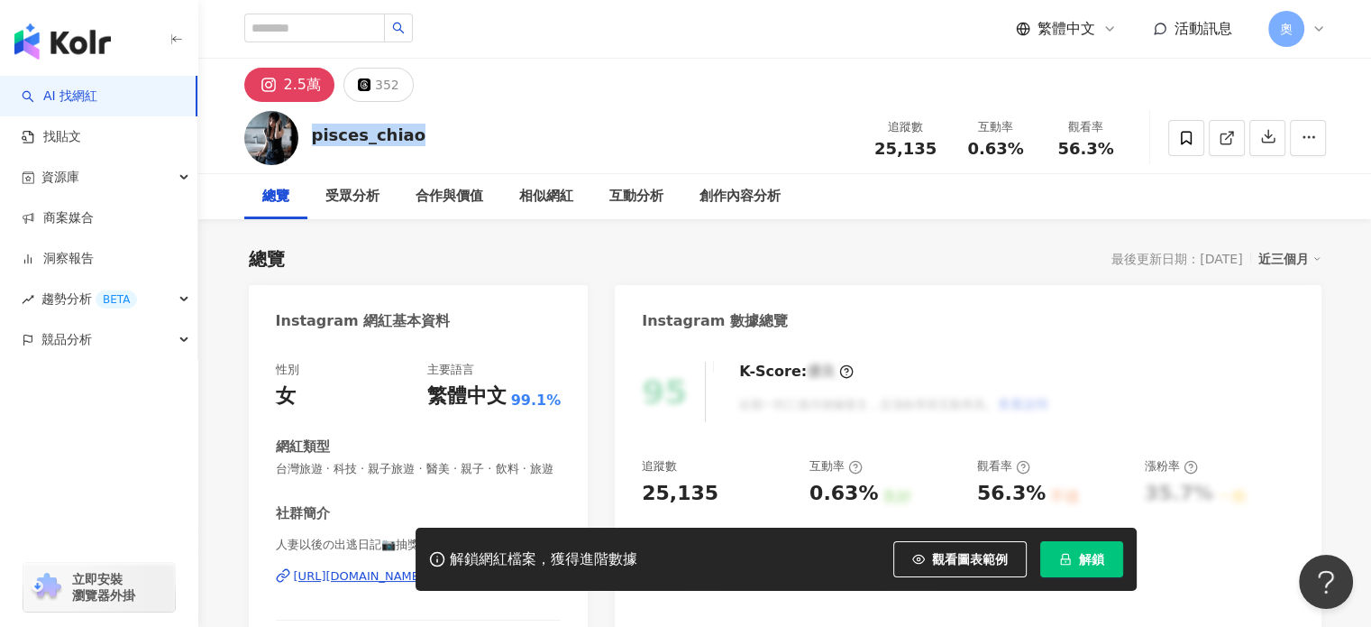
drag, startPoint x: 427, startPoint y: 136, endPoint x: 310, endPoint y: 136, distance: 117.2
click at [310, 136] on div "pisces_chiao 追蹤數 25,135 互動率 0.63% 觀看率 56.3%" at bounding box center [785, 137] width 1154 height 71
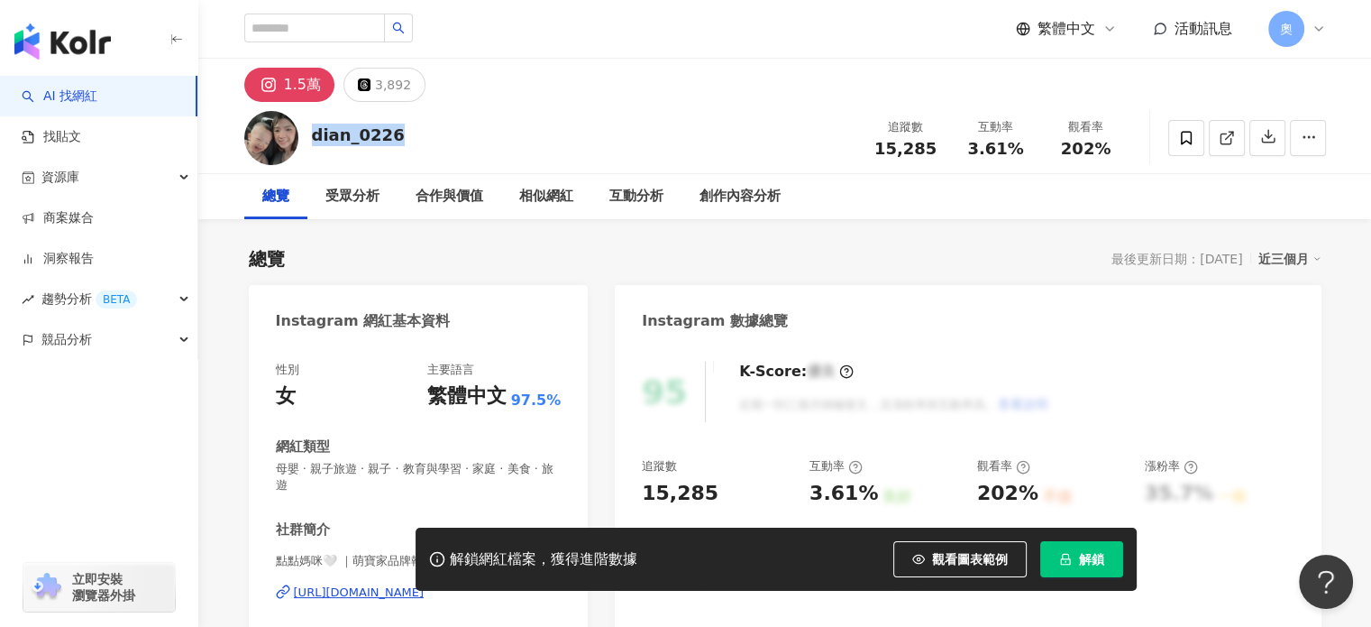
drag, startPoint x: 391, startPoint y: 142, endPoint x: 329, endPoint y: 132, distance: 63.0
click at [314, 135] on div "dian_0226" at bounding box center [358, 135] width 93 height 23
copy div "dian_0226"
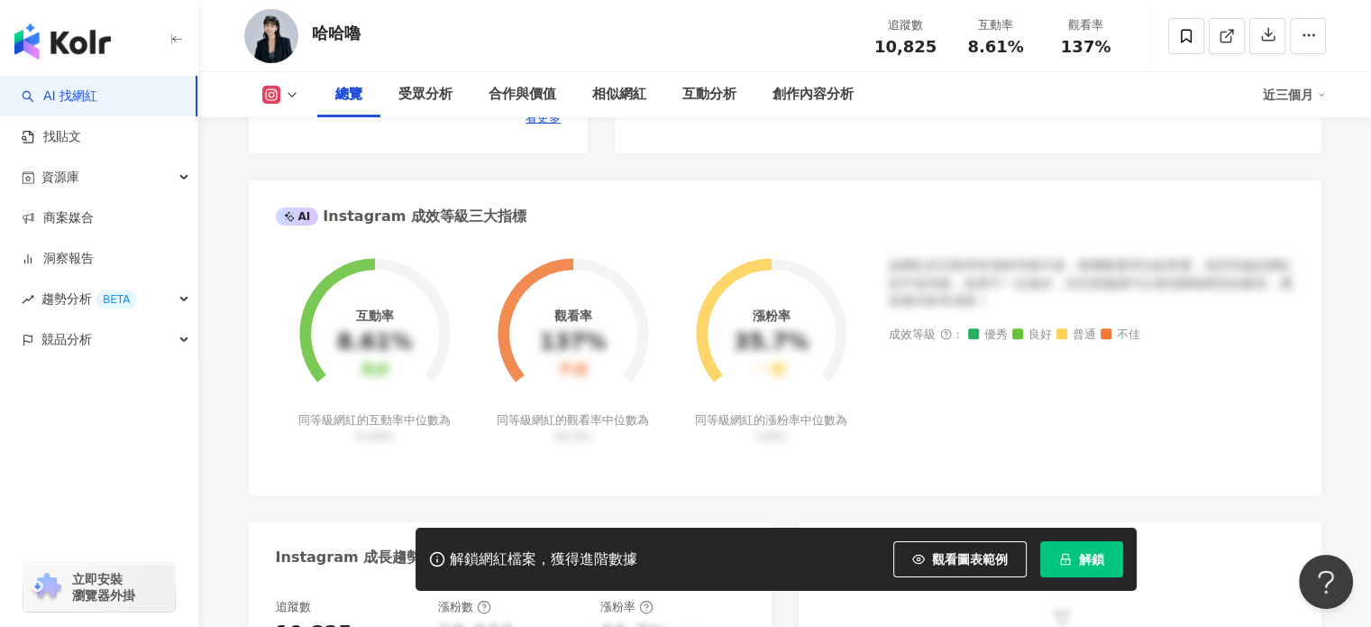
scroll to position [631, 0]
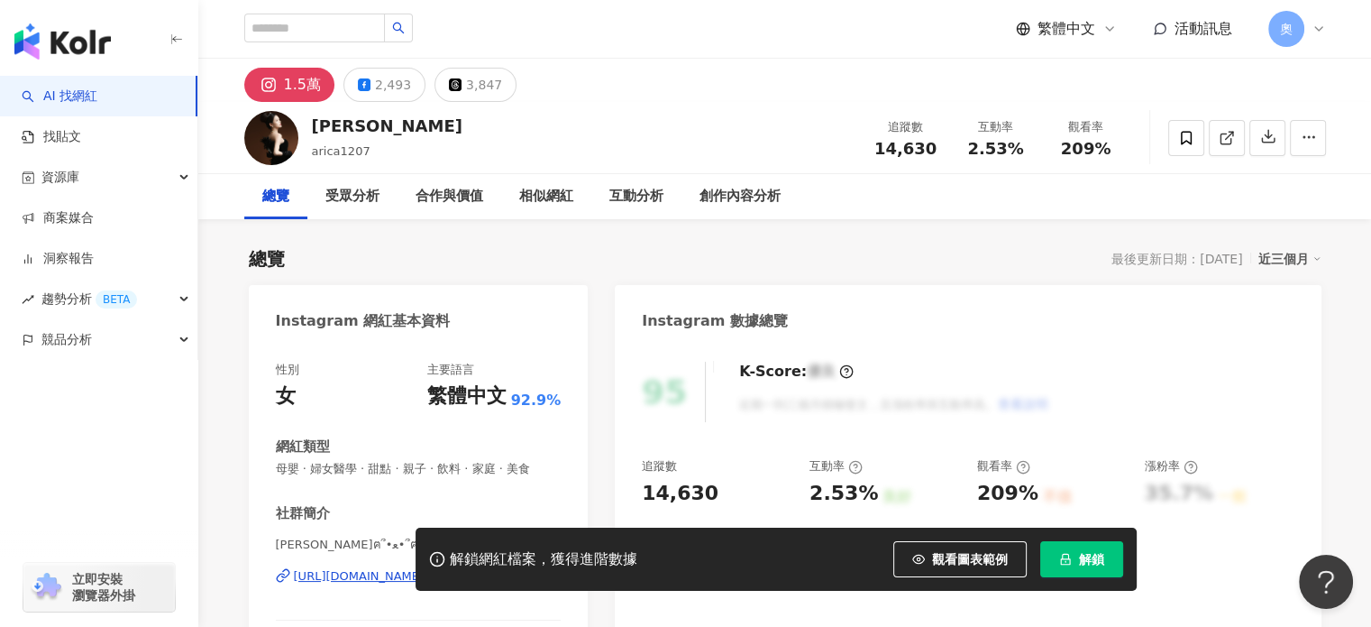
scroll to position [90, 0]
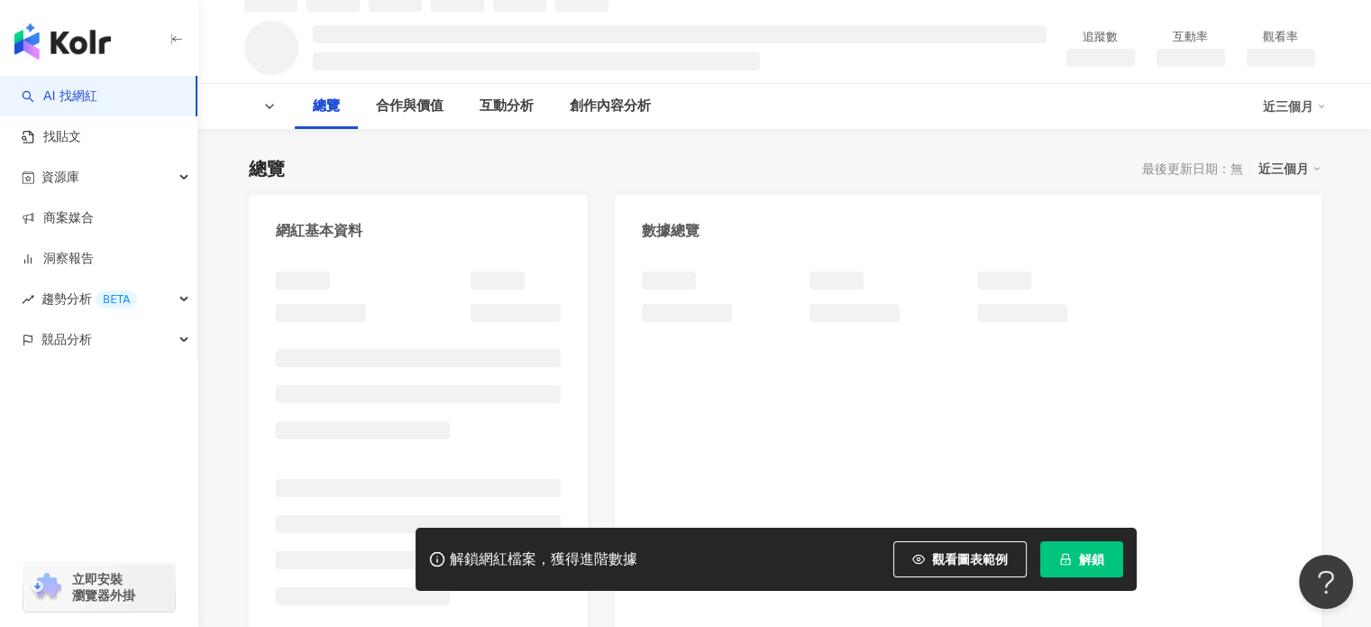
scroll to position [181, 0]
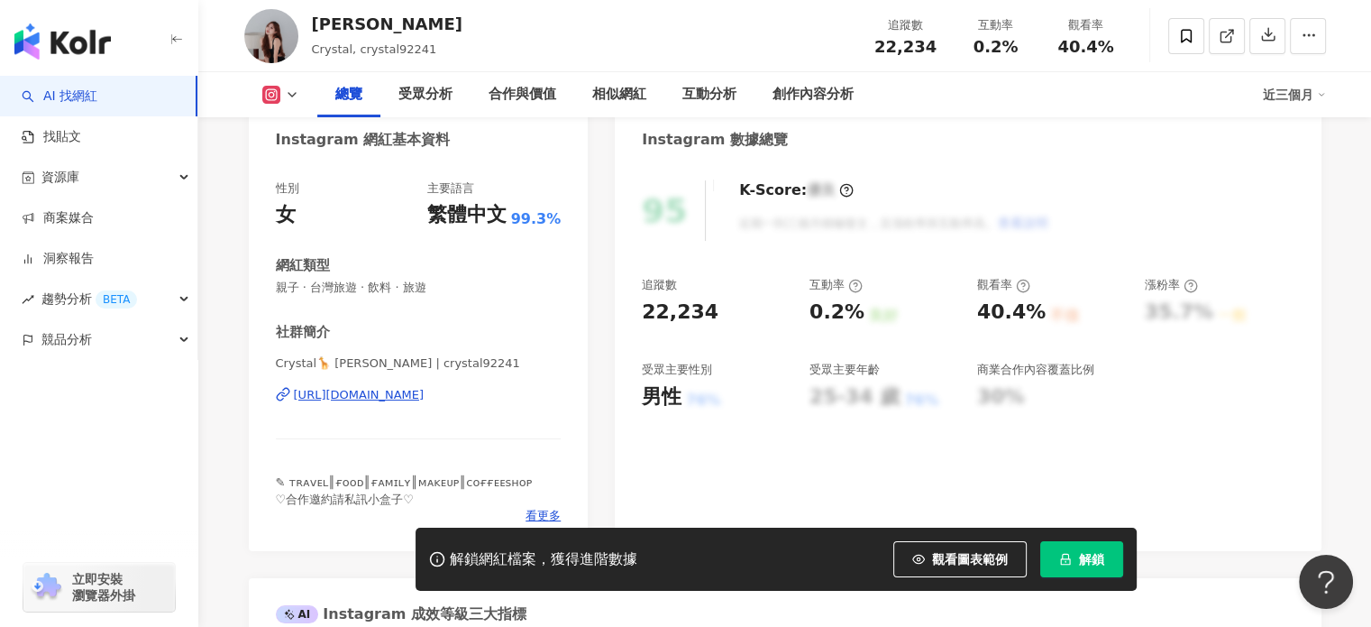
scroll to position [271, 0]
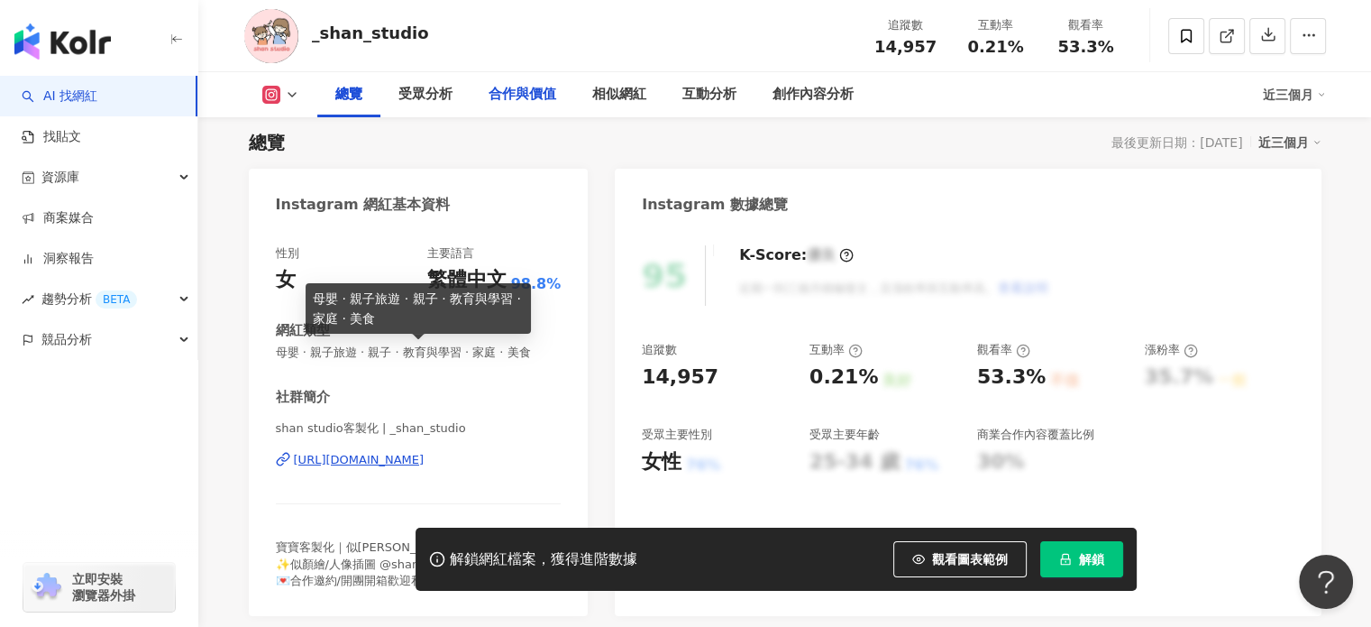
scroll to position [90, 0]
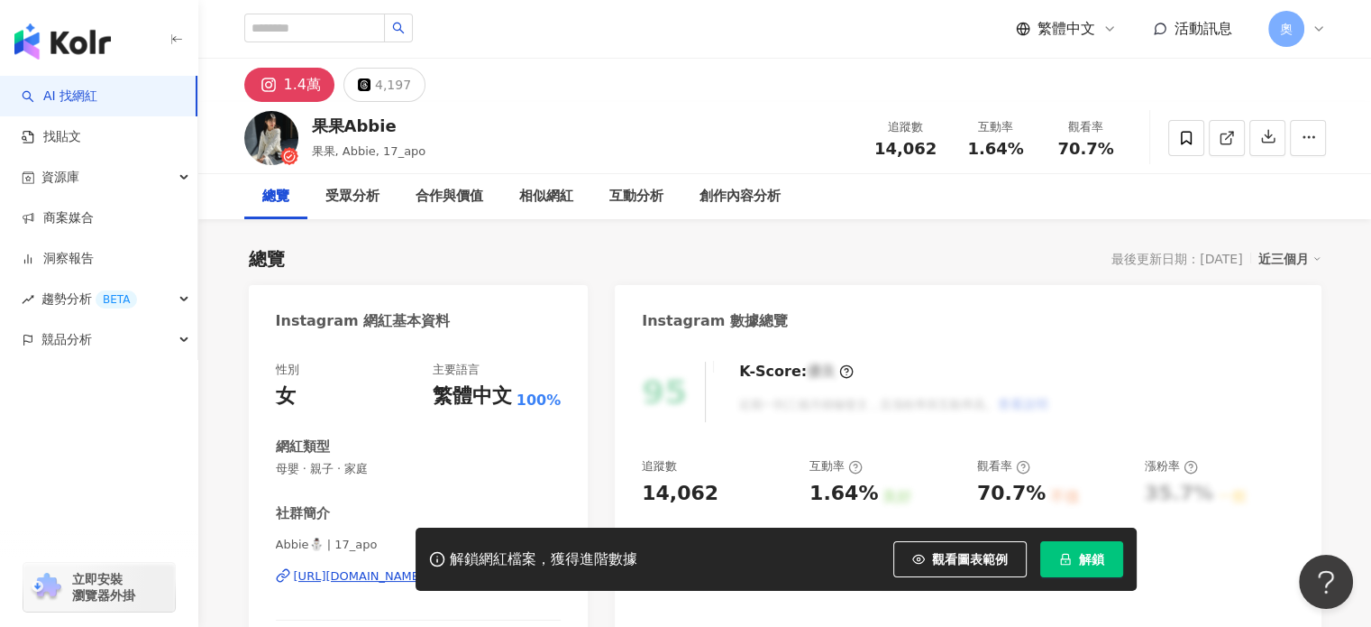
scroll to position [90, 0]
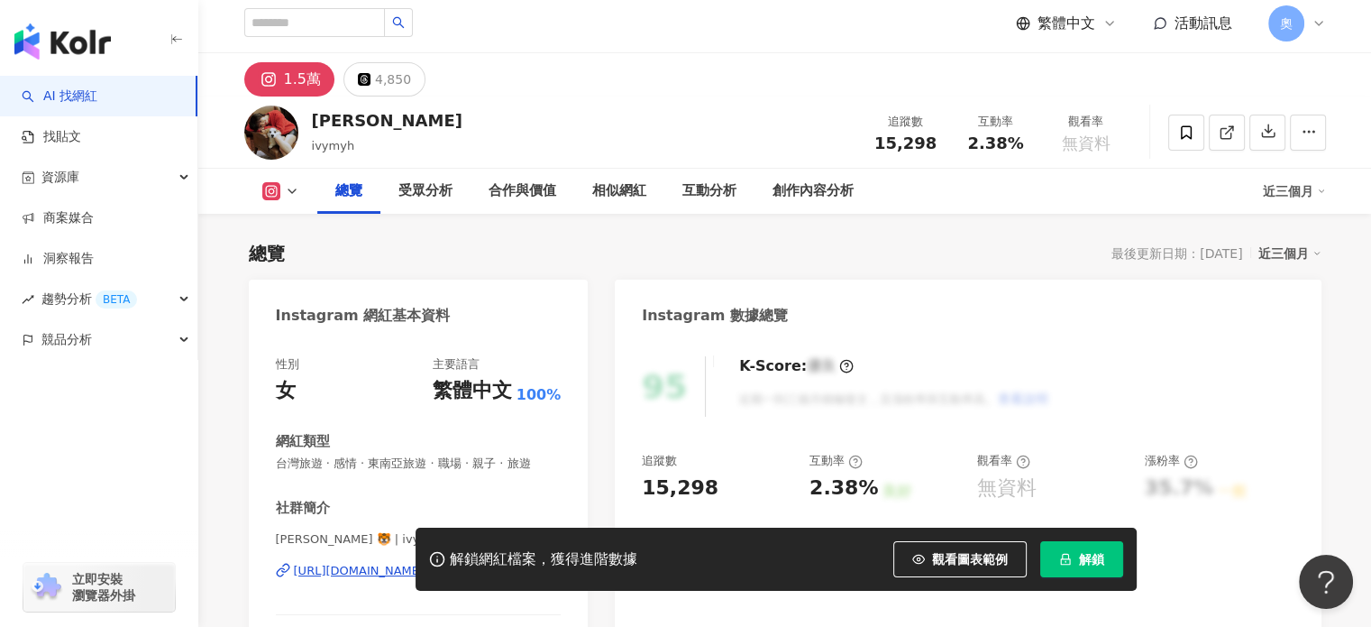
scroll to position [90, 0]
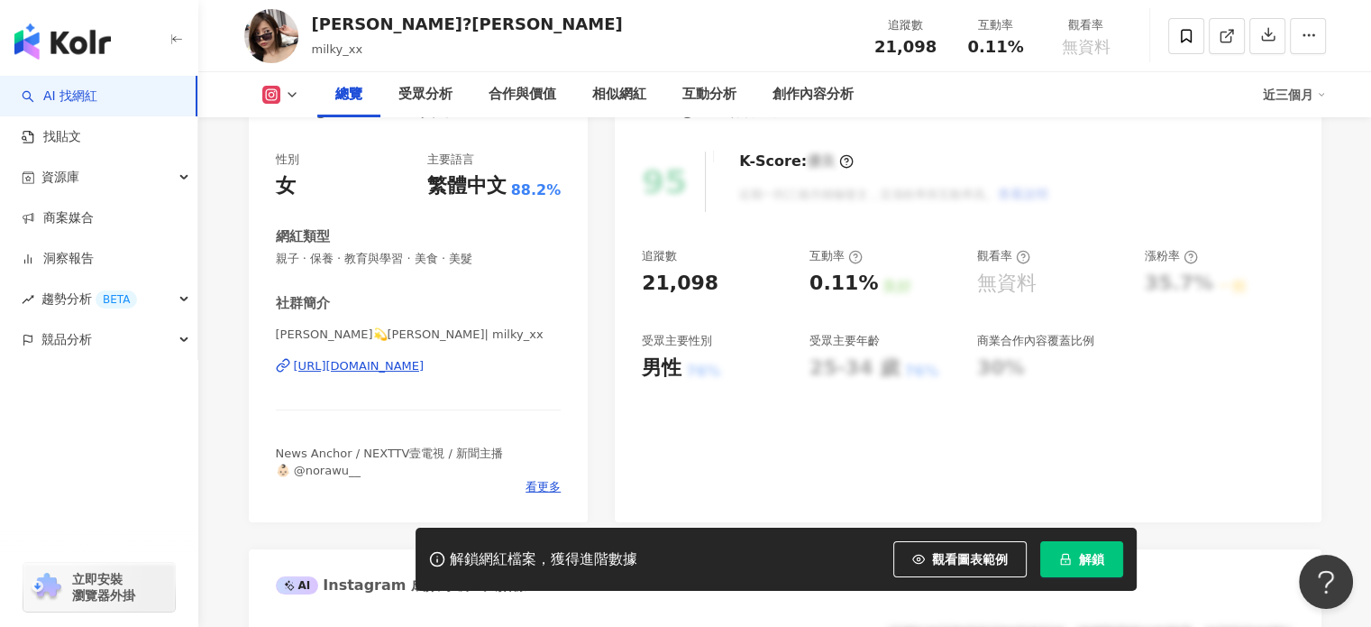
scroll to position [180, 0]
